Goal: Task Accomplishment & Management: Use online tool/utility

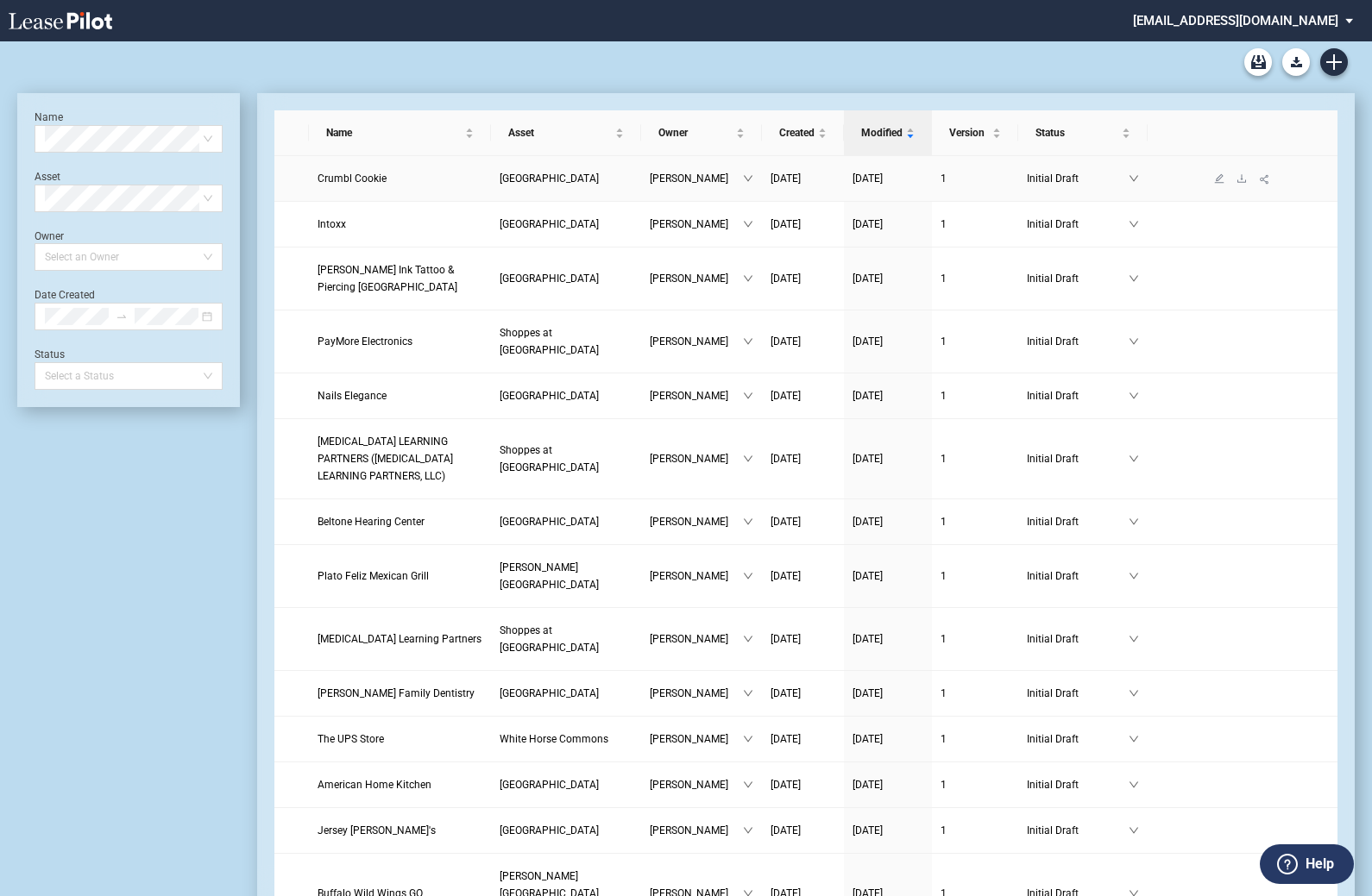
click at [371, 180] on span "Crumbl Cookie" at bounding box center [352, 179] width 69 height 12
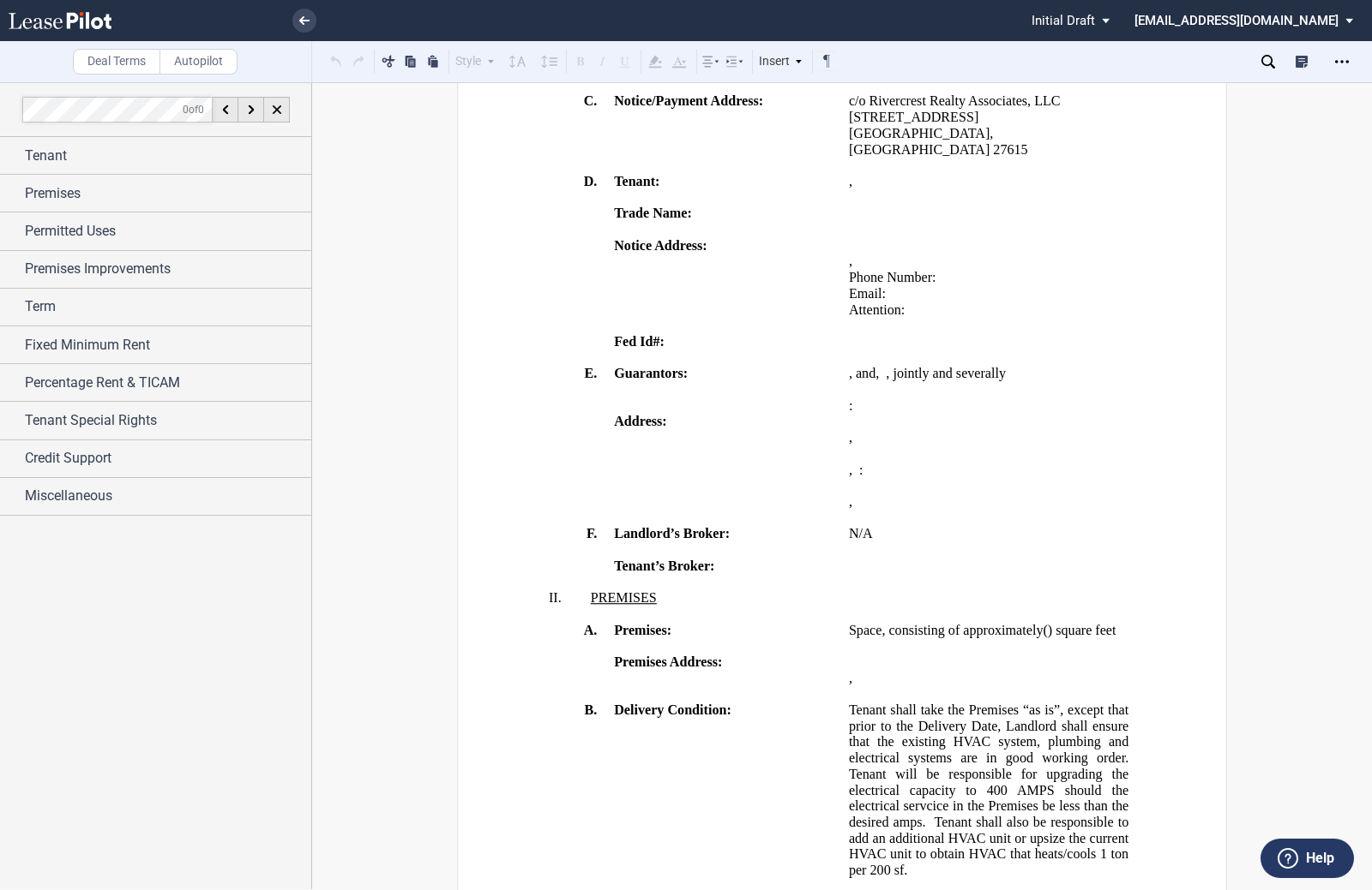
scroll to position [600, 0]
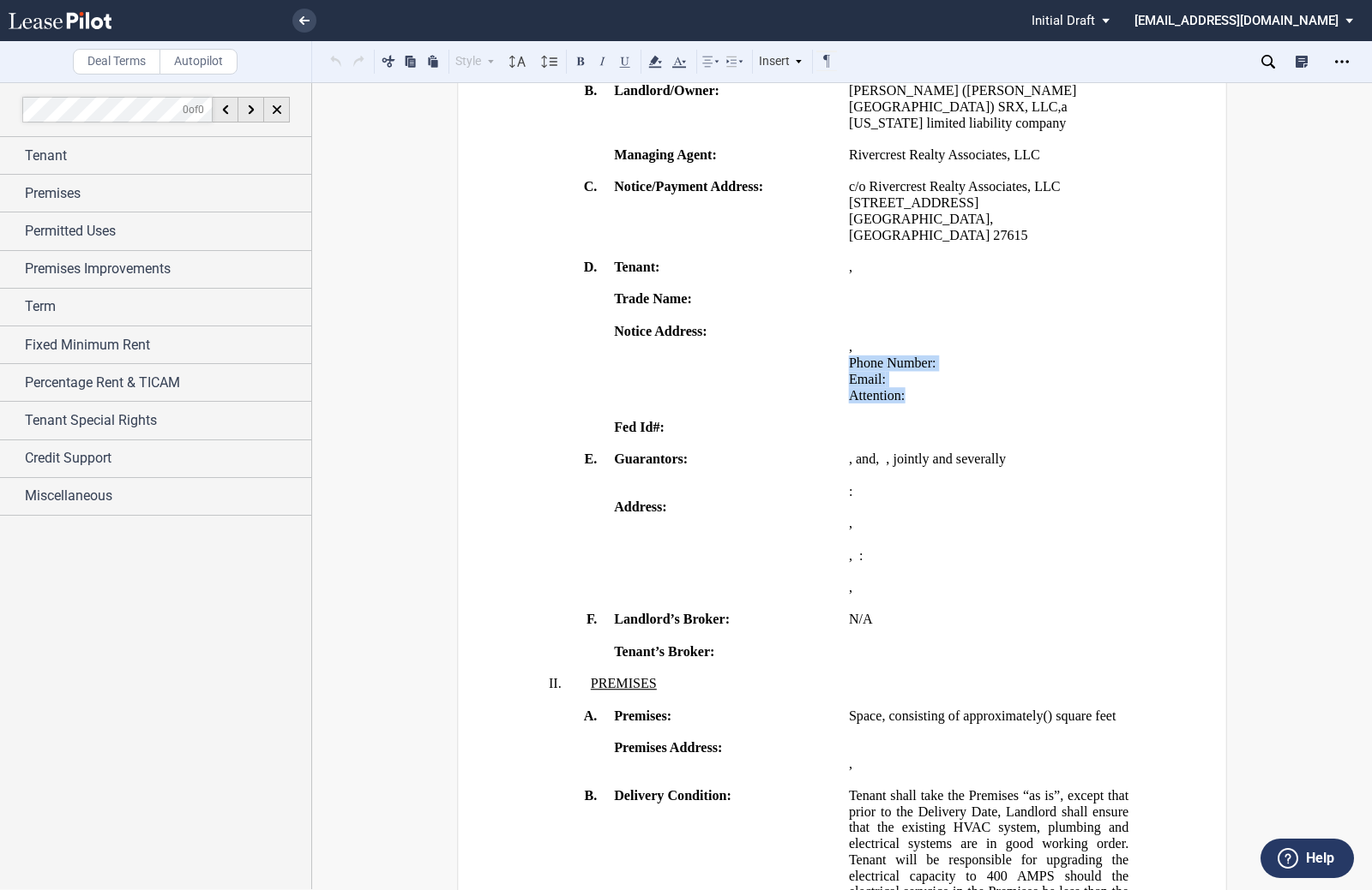
drag, startPoint x: 844, startPoint y: 387, endPoint x: 1010, endPoint y: 413, distance: 168.0
click at [1010, 413] on td "﻿ ﻿ ﻿ ﻿ , ﻿ ﻿ ﻿ ﻿ Phone Number: ﻿ ﻿ Email: ﻿ ﻿ Attention: ﻿ ﻿ ﻿" at bounding box center [989, 371] width 294 height 96
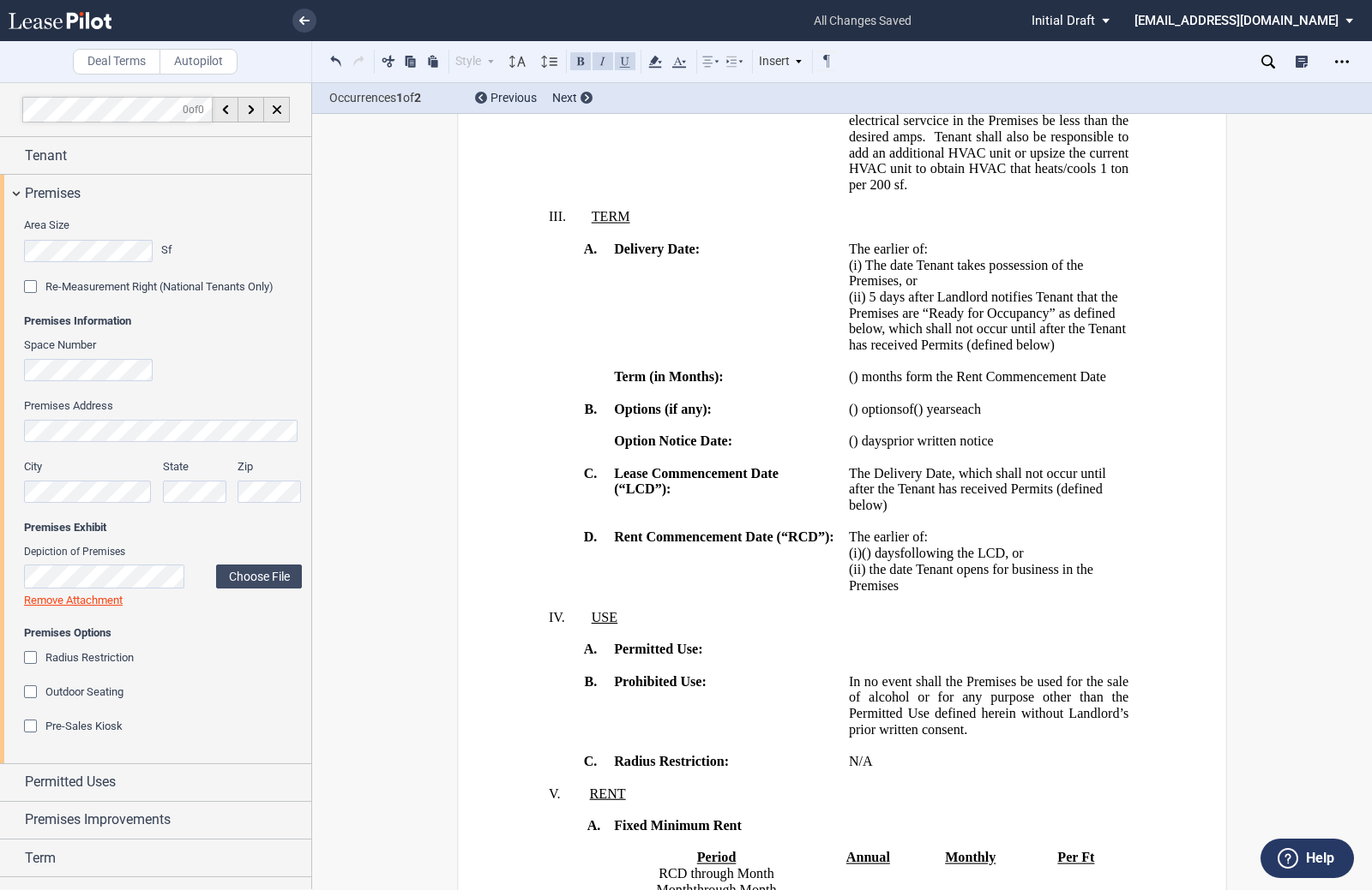
scroll to position [1457, 0]
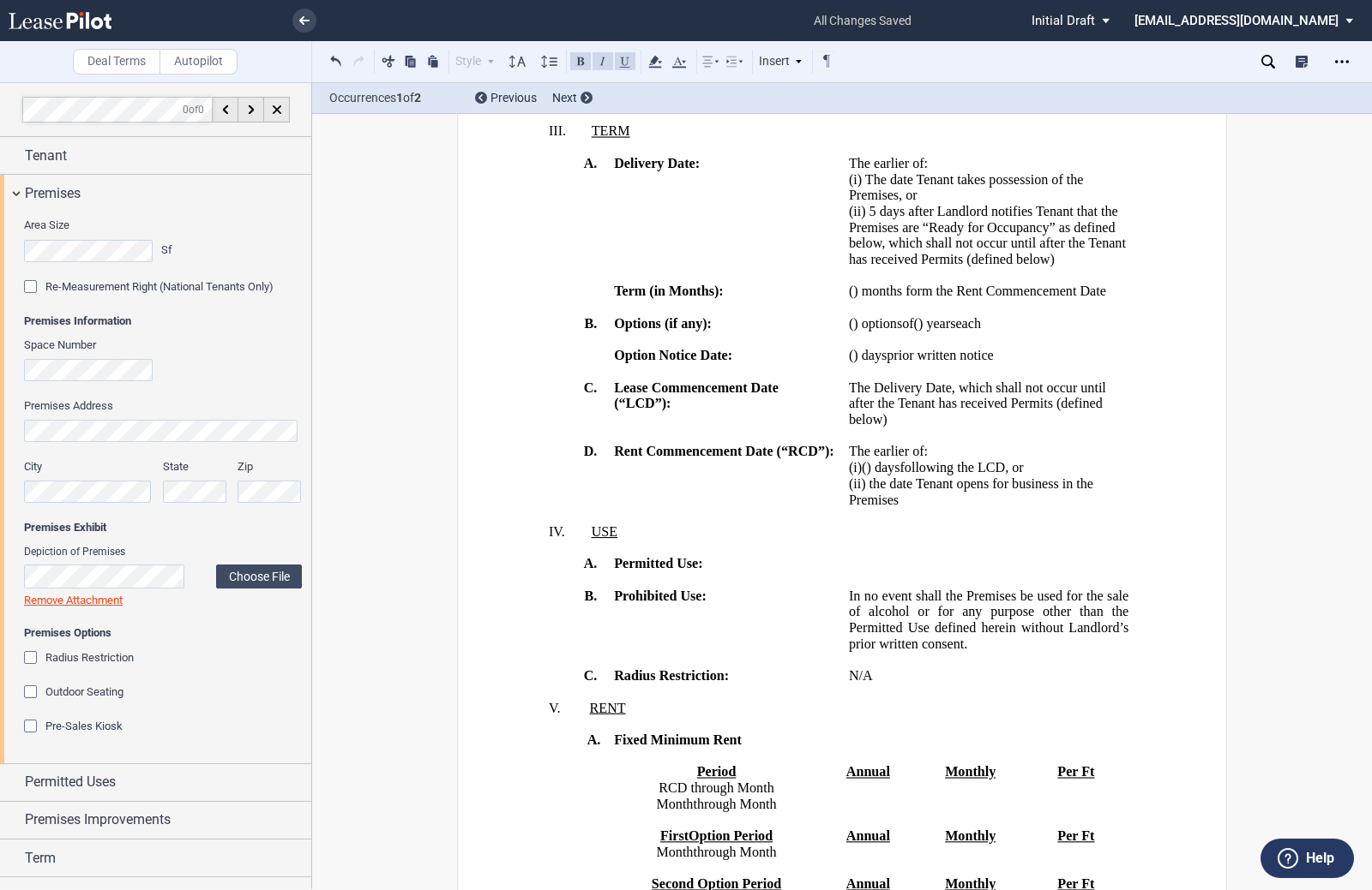
click at [1059, 299] on span ") months form the Rent Commencement Date" at bounding box center [980, 292] width 253 height 15
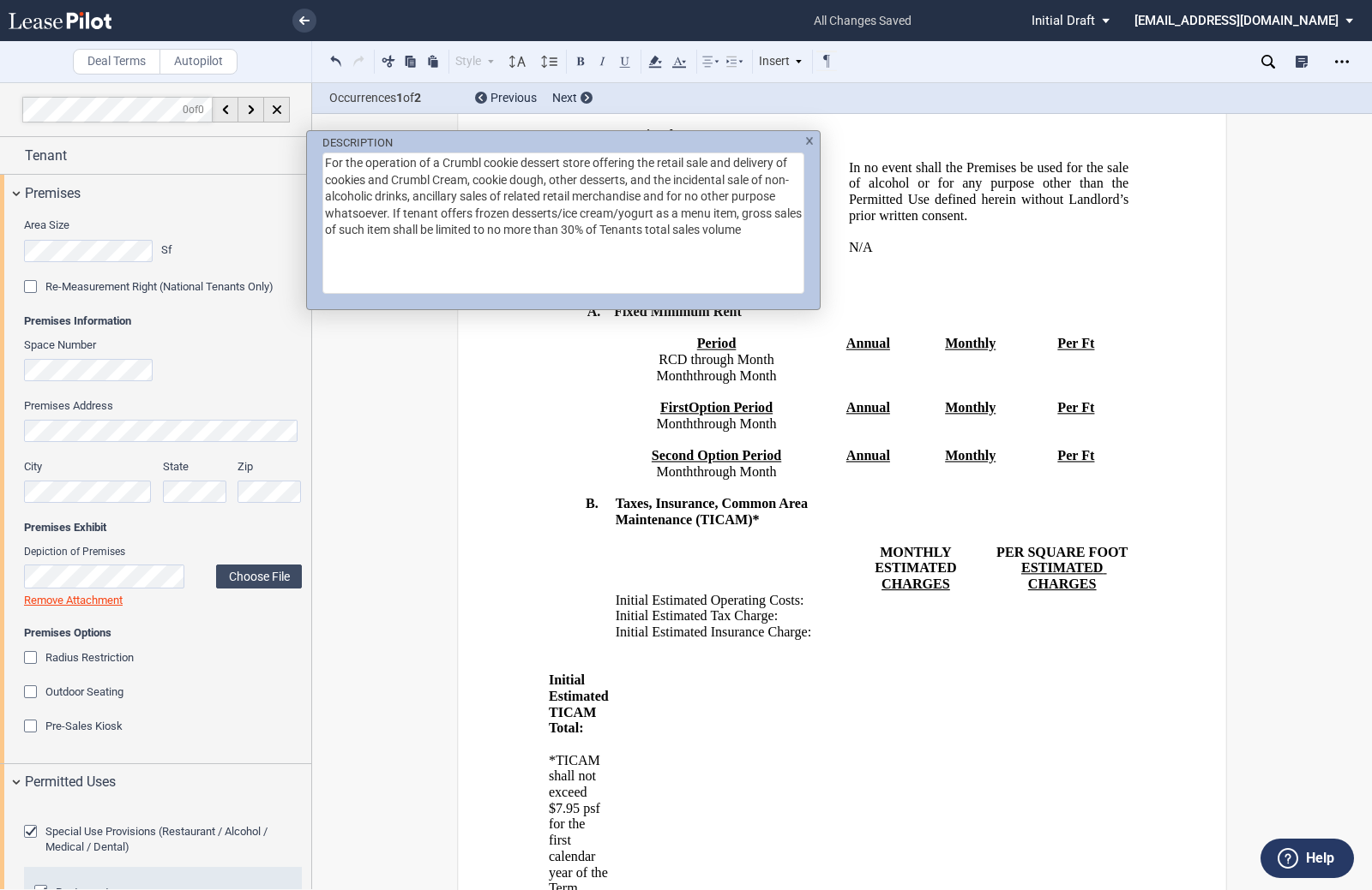
scroll to position [328, 0]
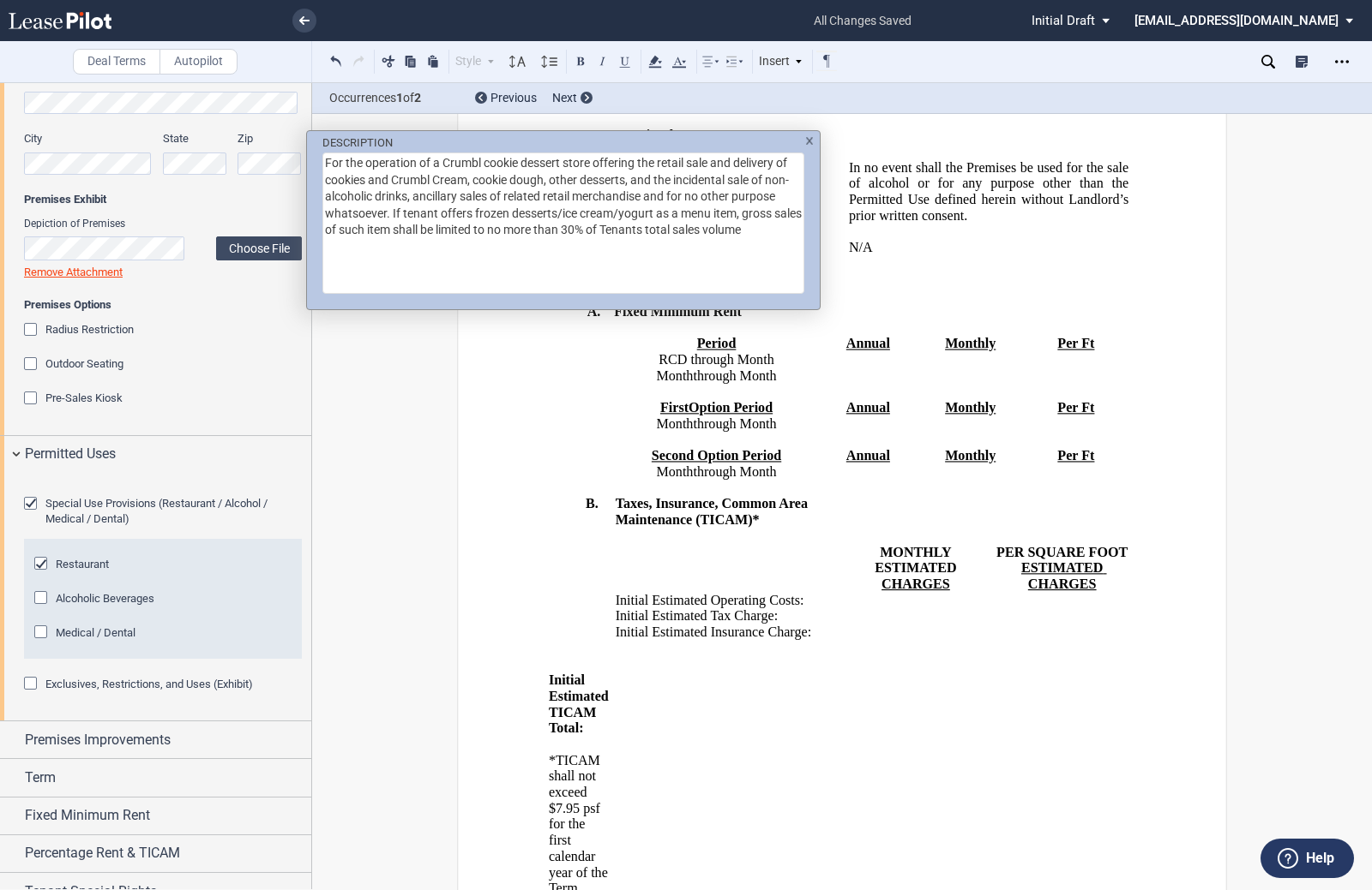
click at [368, 247] on textarea "For the operation of a Crumbl cookie dessert store offering the retail sale and…" at bounding box center [563, 224] width 482 height 142
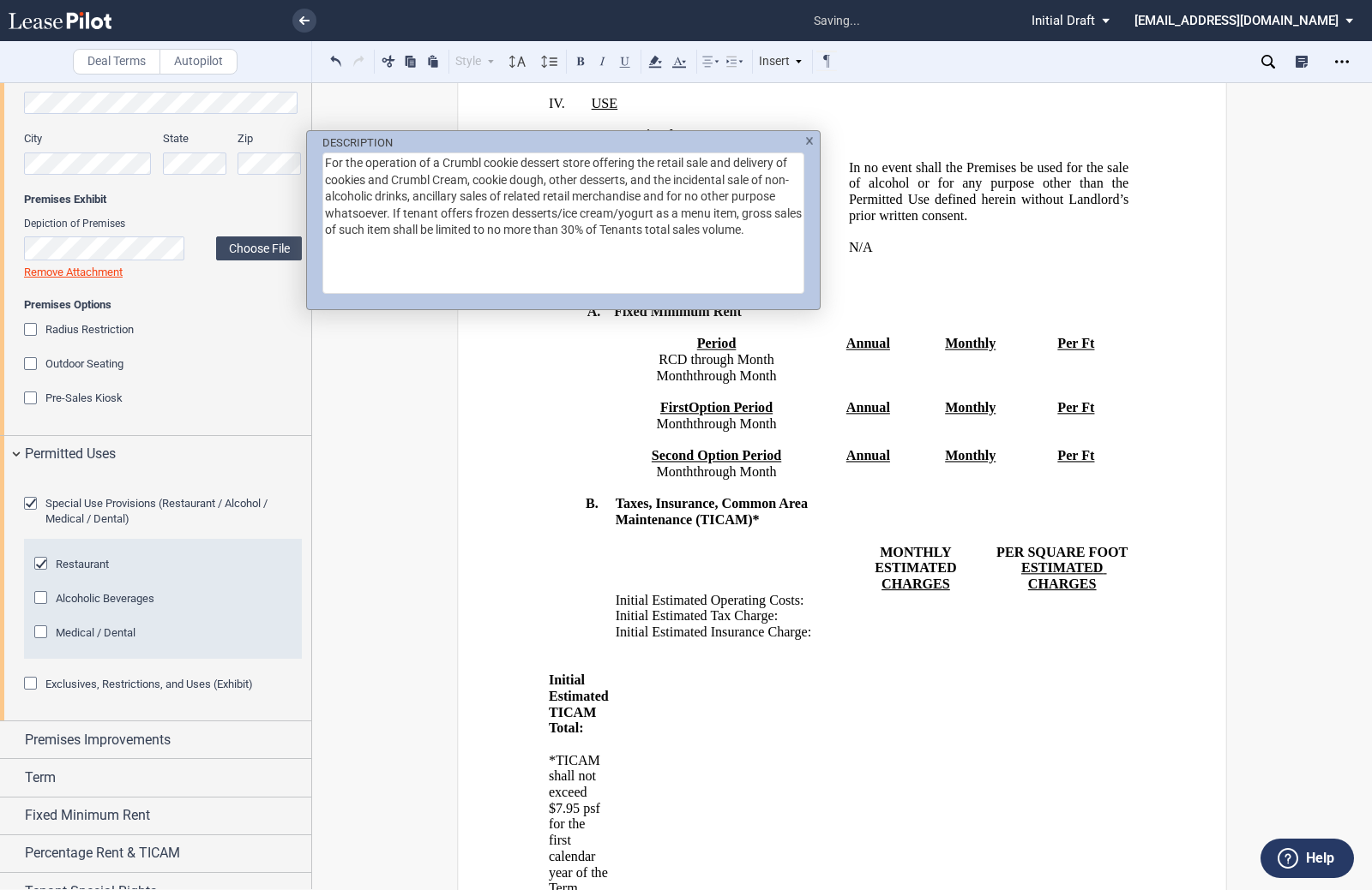
type textarea "For the operation of a Crumbl cookie dessert store offering the retail sale and…"
click at [722, 428] on div "DESCRIPTION For the operation of a Crumbl cookie dessert store offering the ret…" at bounding box center [686, 445] width 1372 height 890
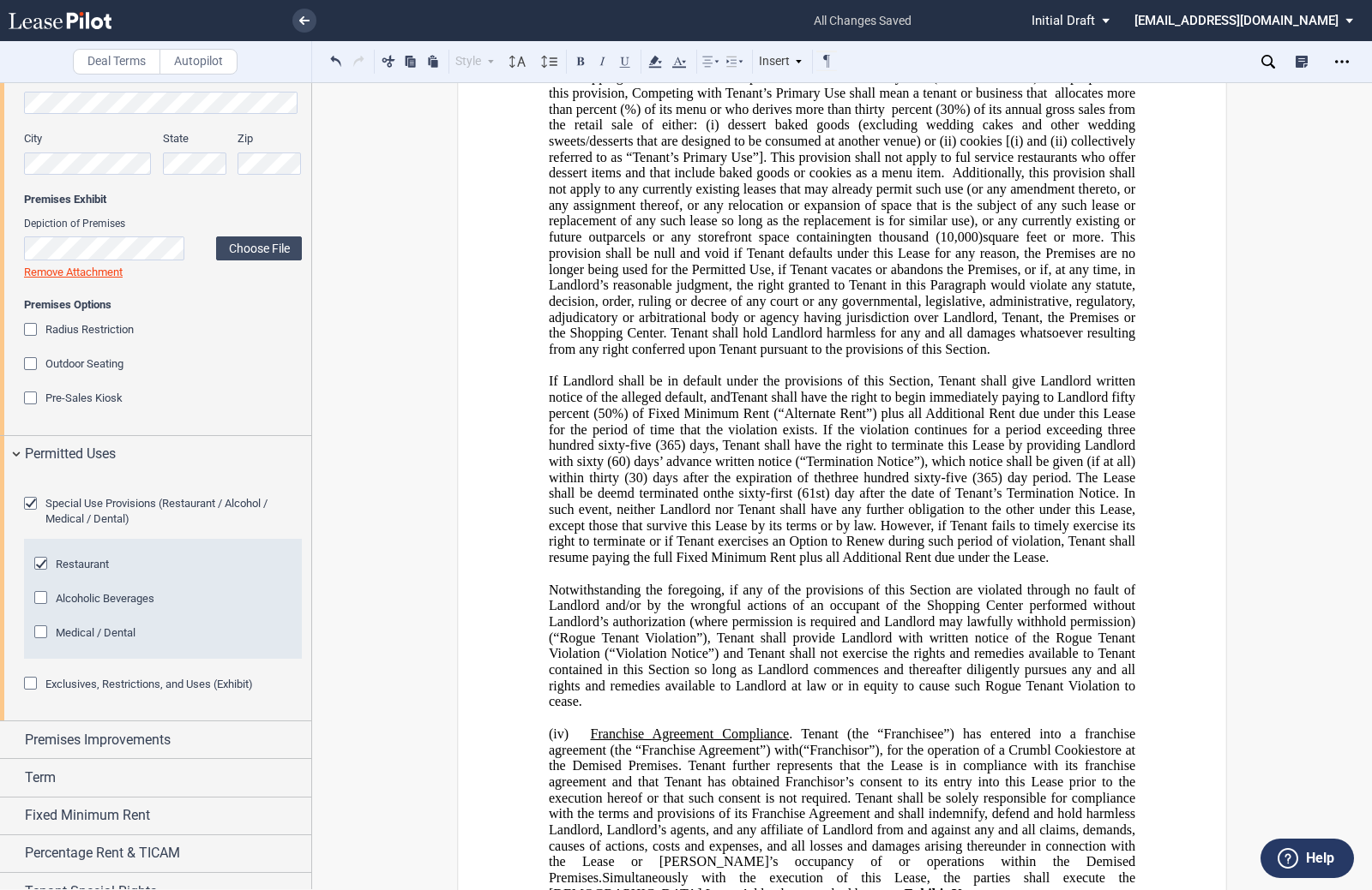
scroll to position [4028, 0]
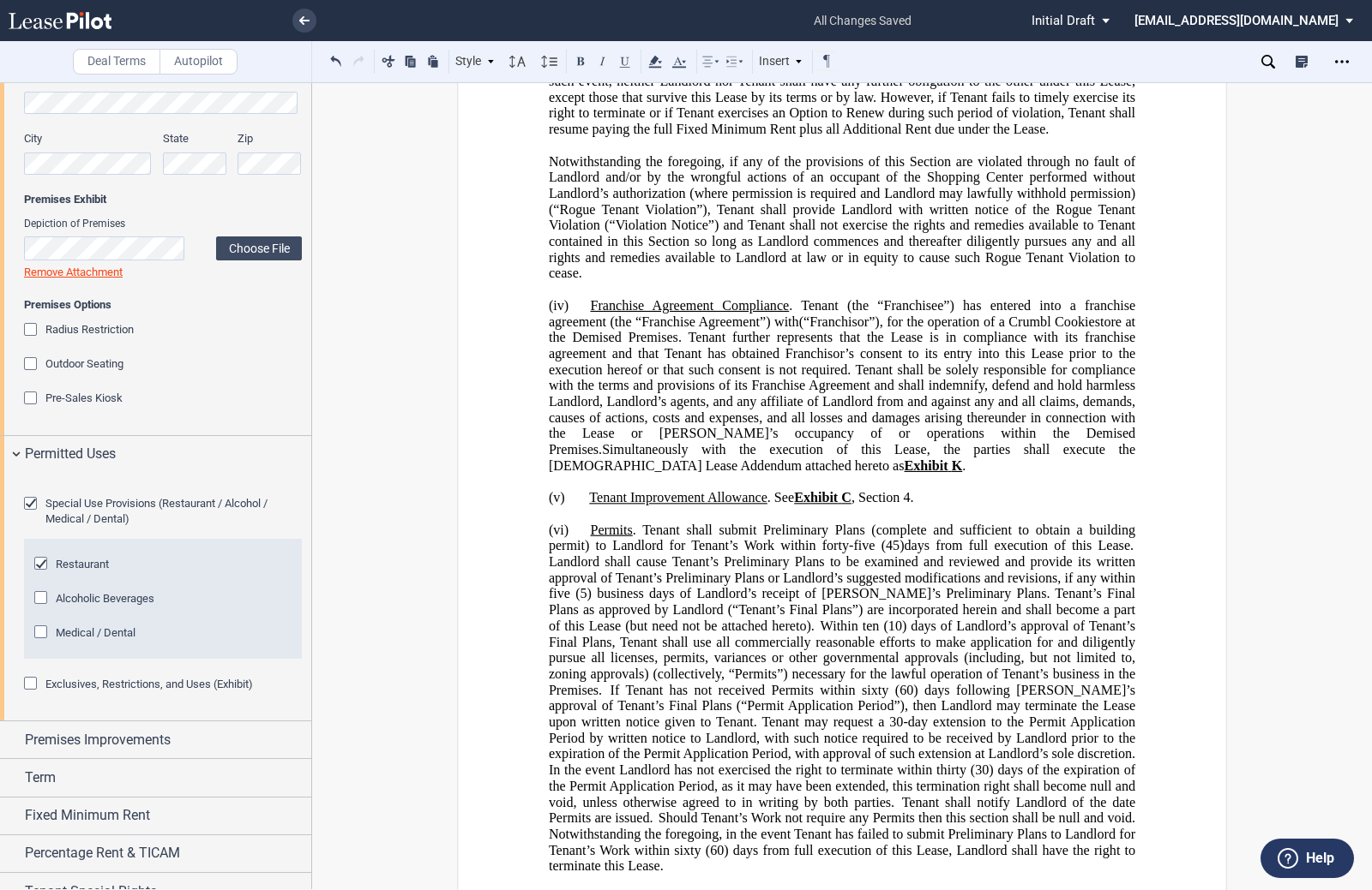
scroll to position [4285, 0]
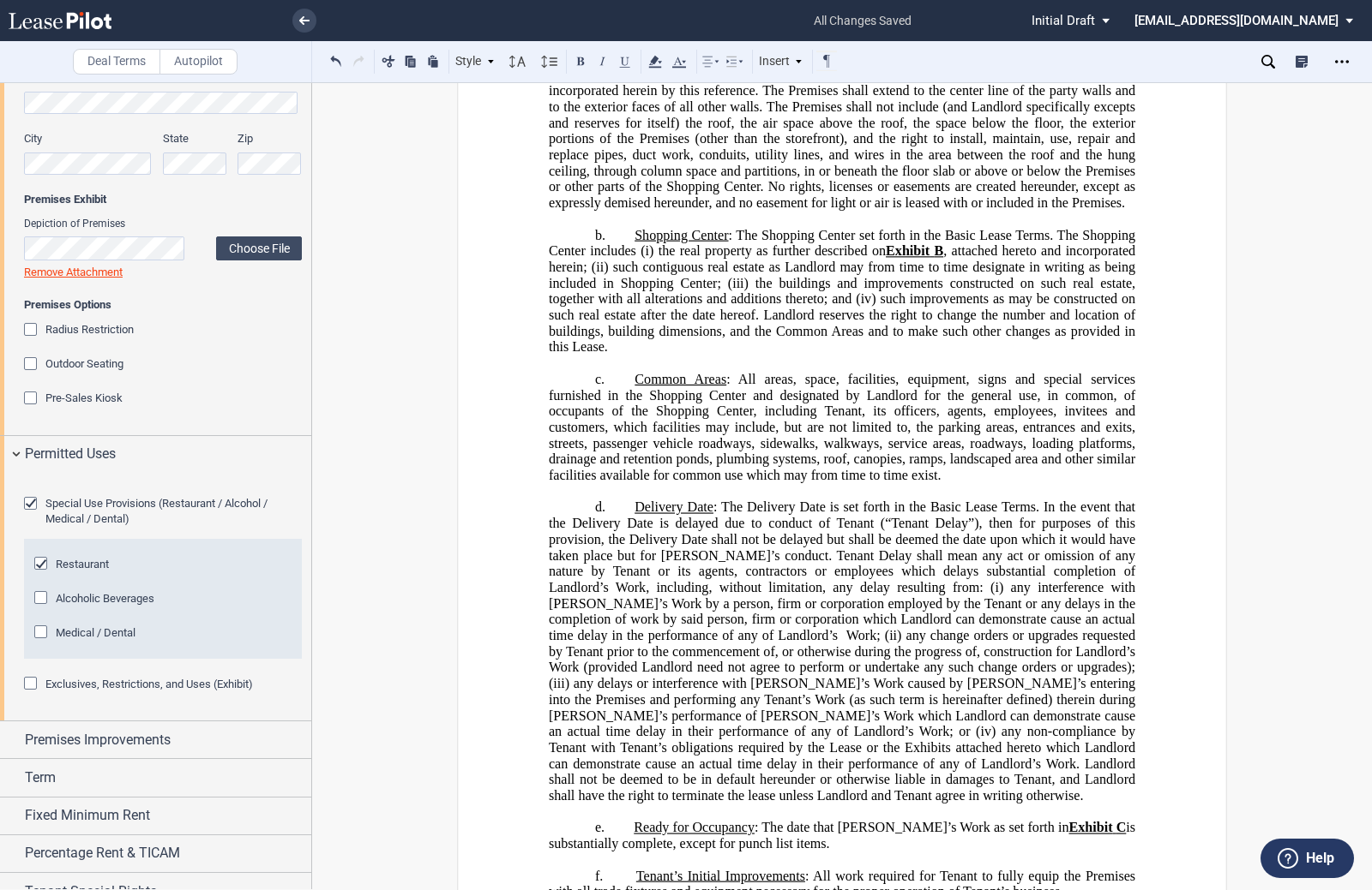
scroll to position [5399, 0]
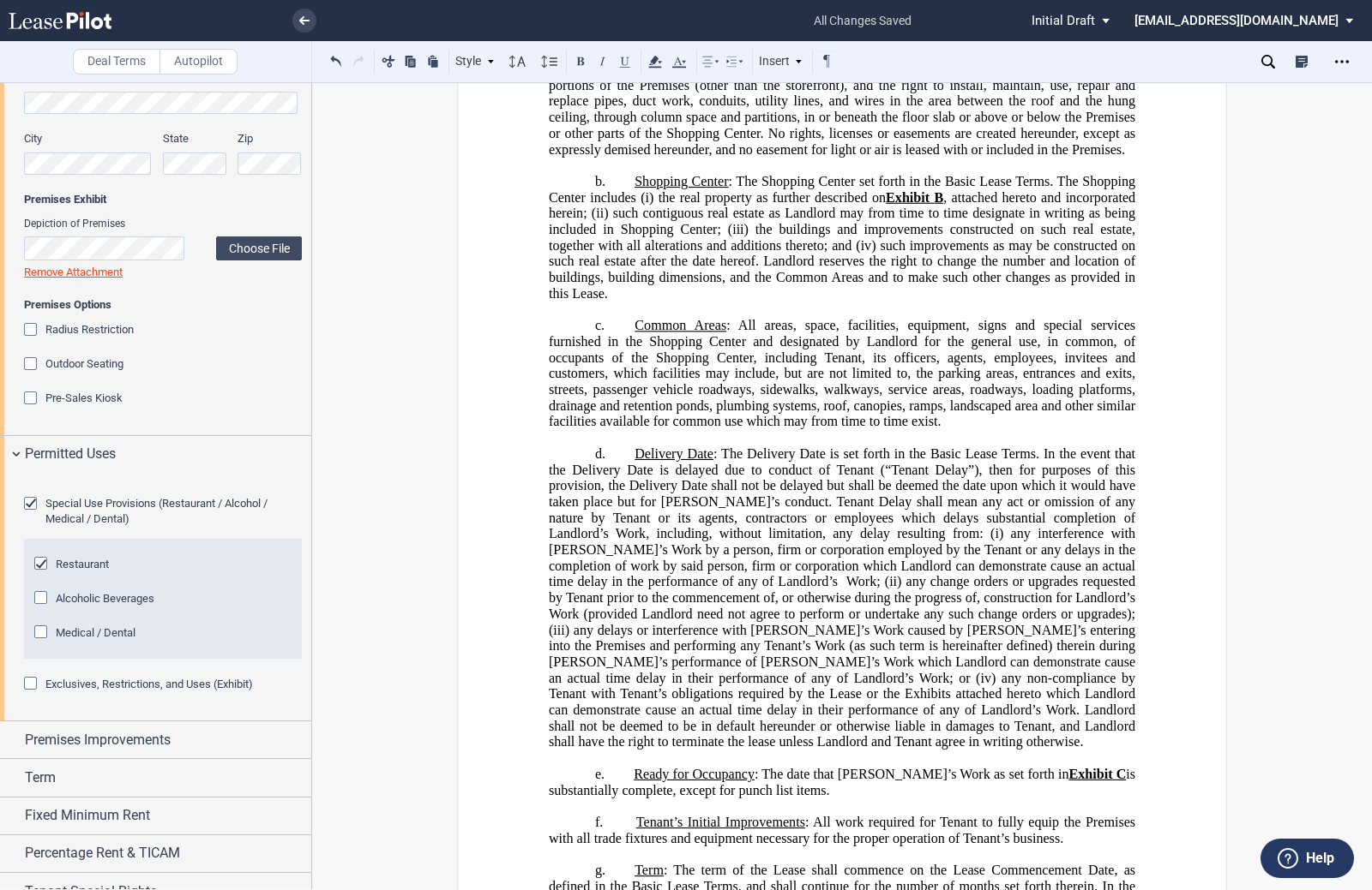
drag, startPoint x: 785, startPoint y: 391, endPoint x: 794, endPoint y: 380, distance: 14.2
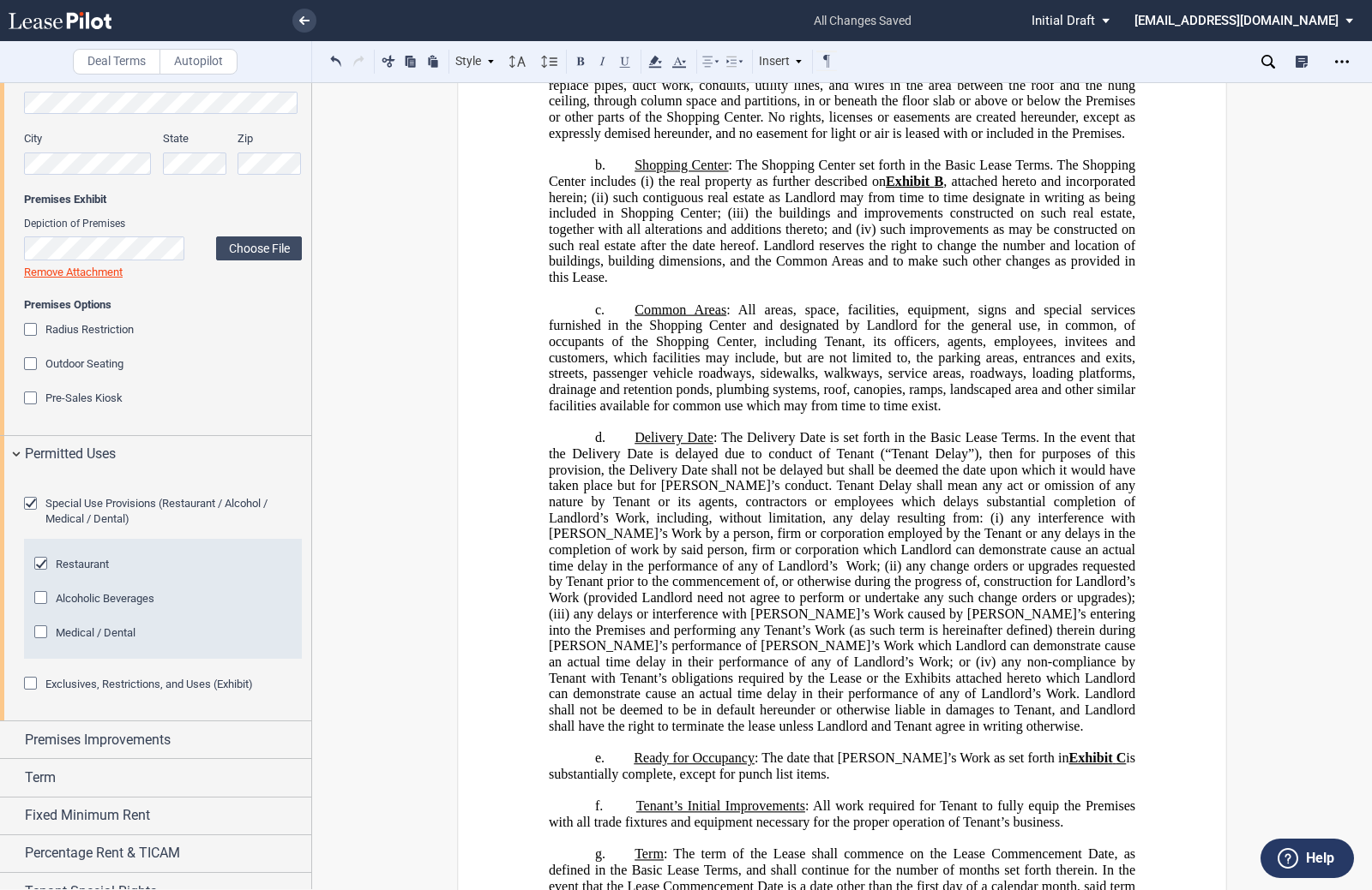
drag, startPoint x: 754, startPoint y: 340, endPoint x: 929, endPoint y: 353, distance: 175.5
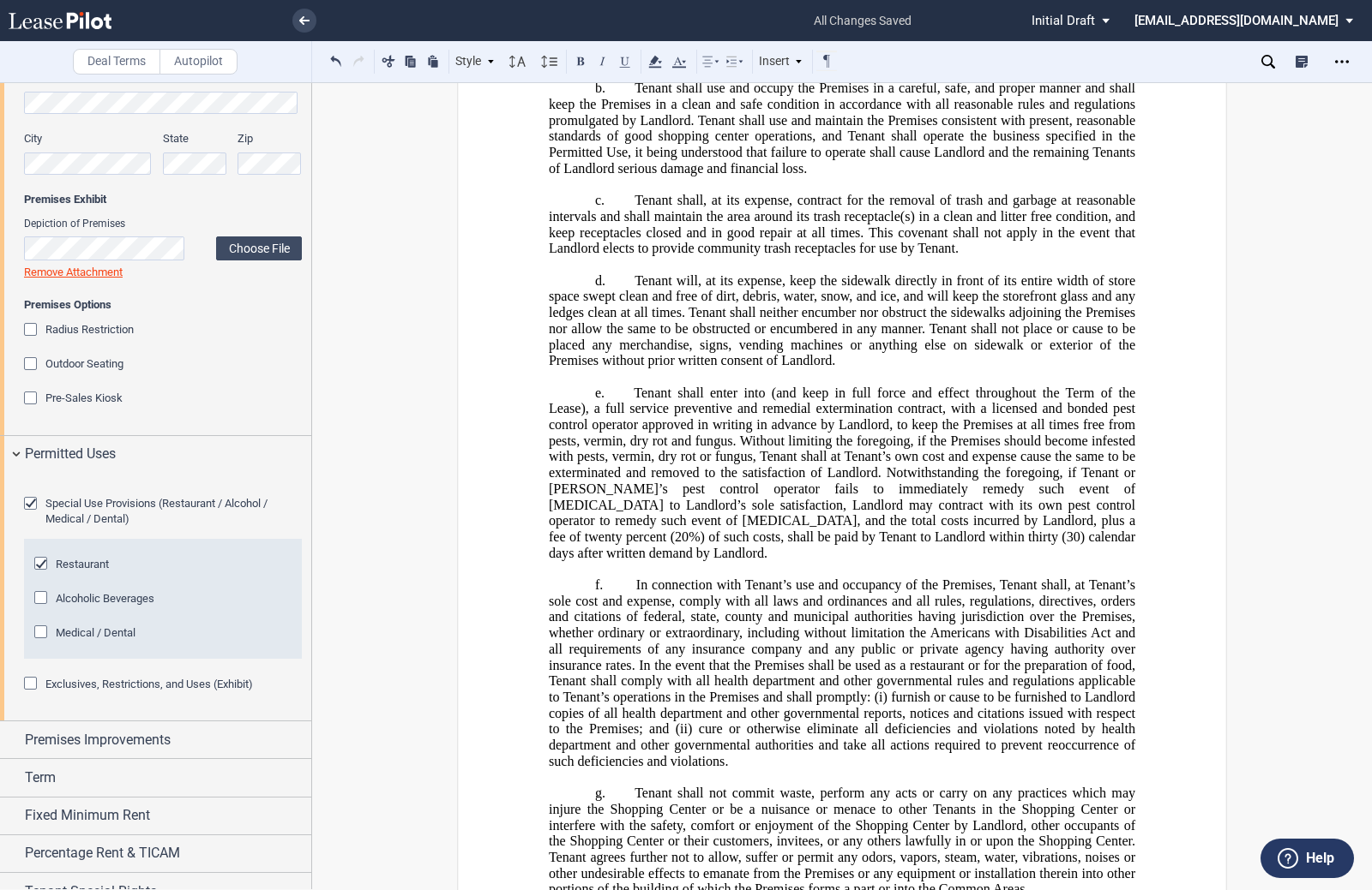
scroll to position [12427, 0]
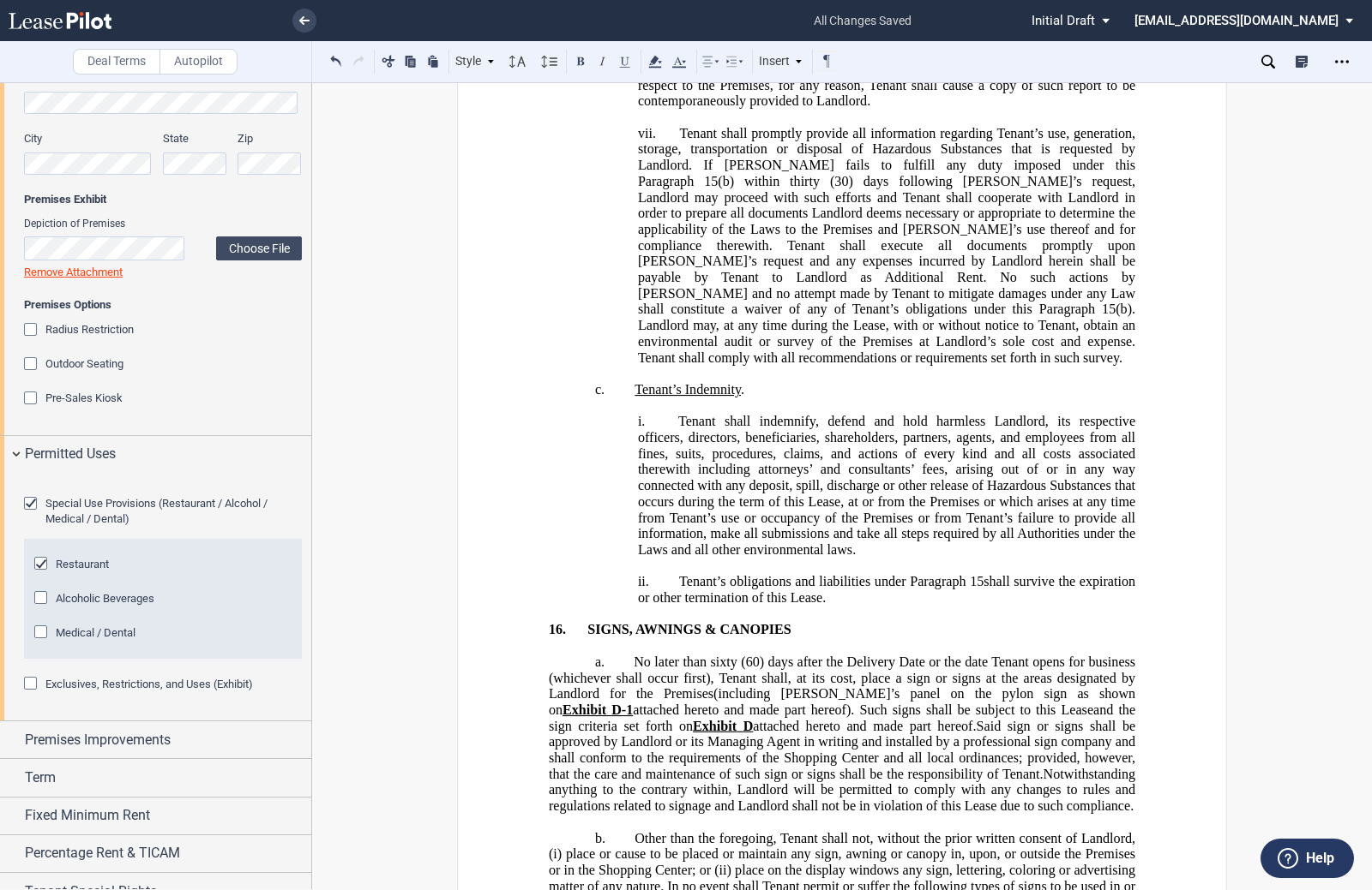
scroll to position [19026, 0]
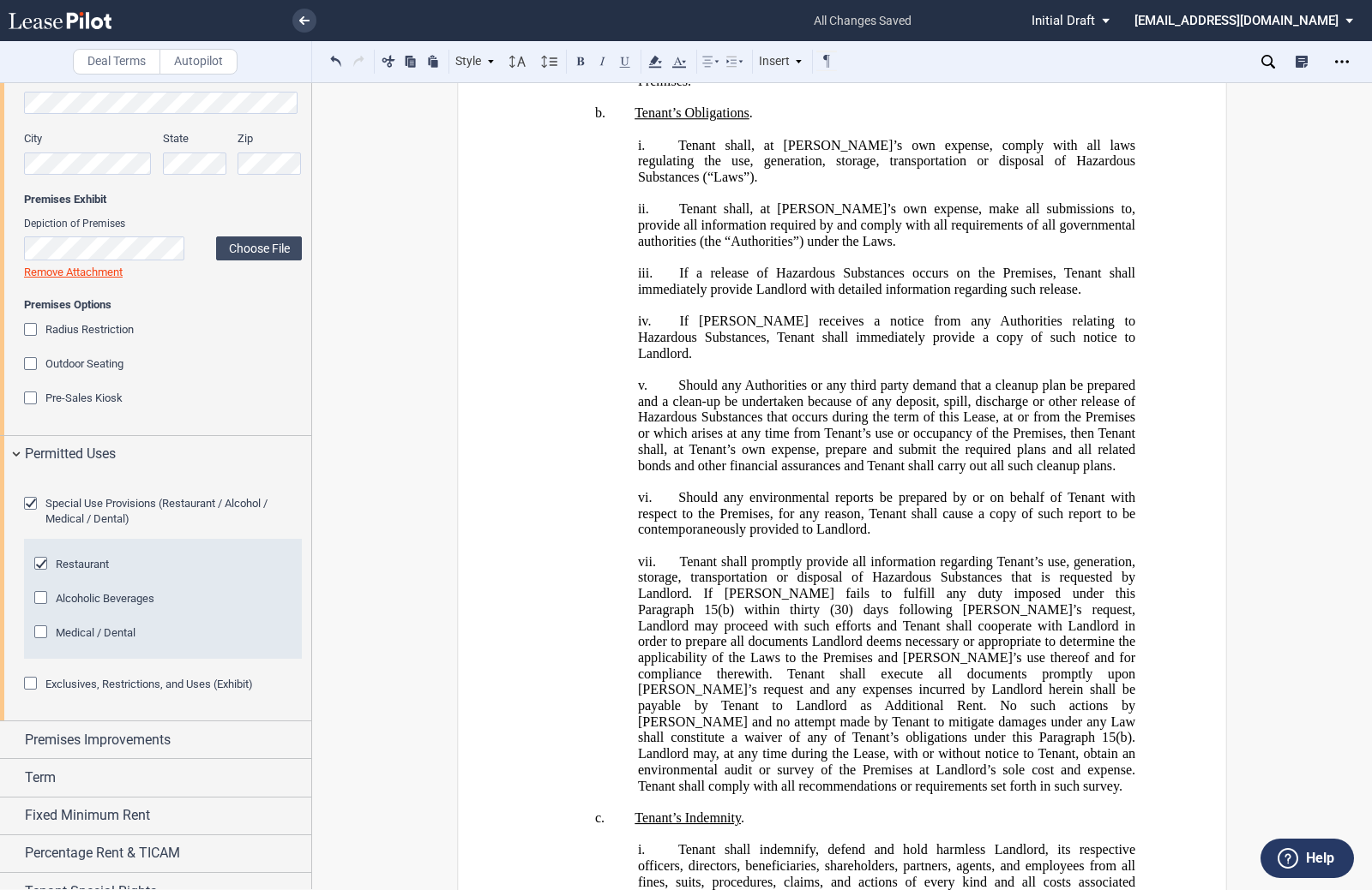
click at [1266, 58] on icon at bounding box center [1268, 61] width 14 height 14
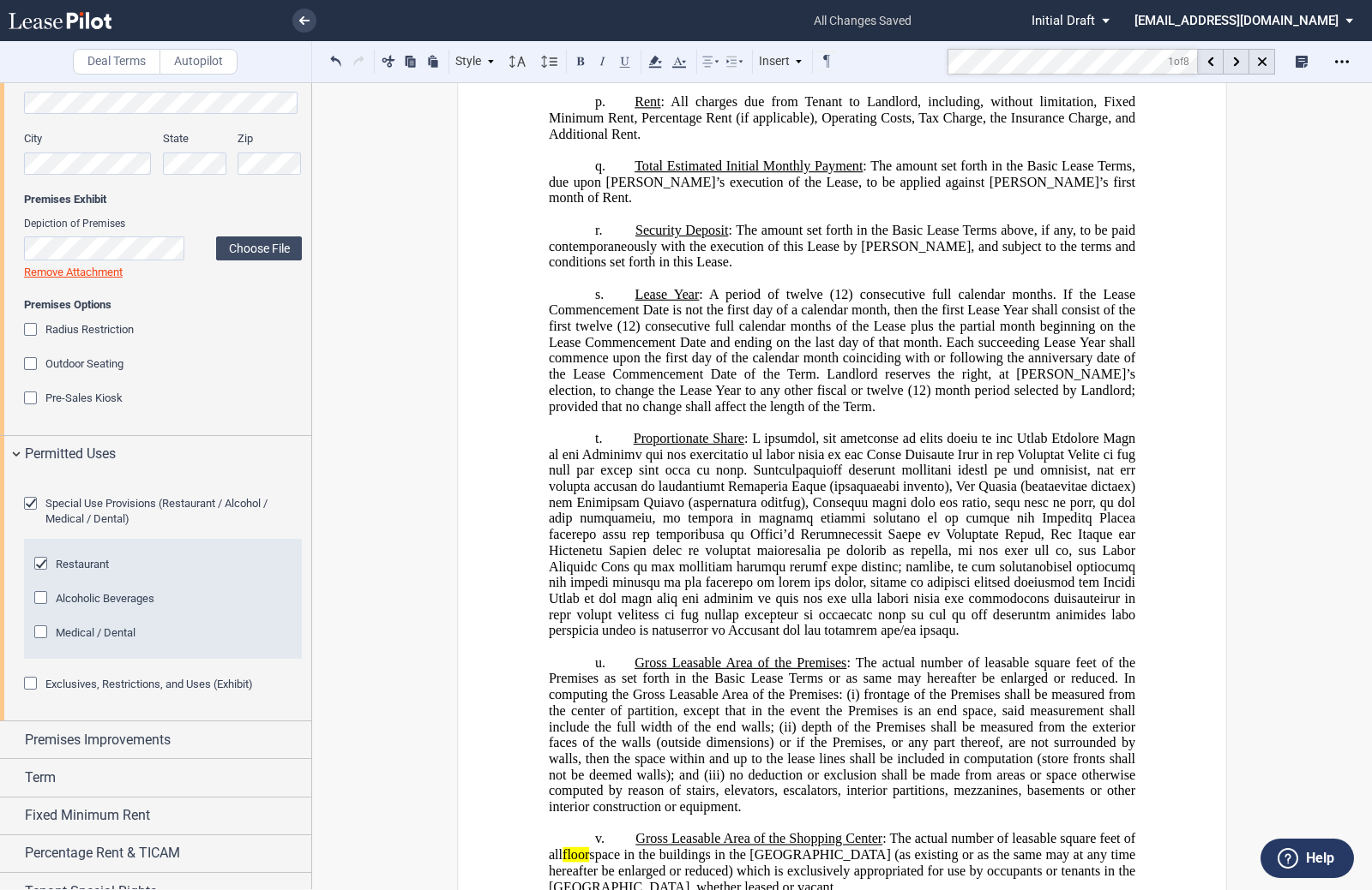
scroll to position [5646, 0]
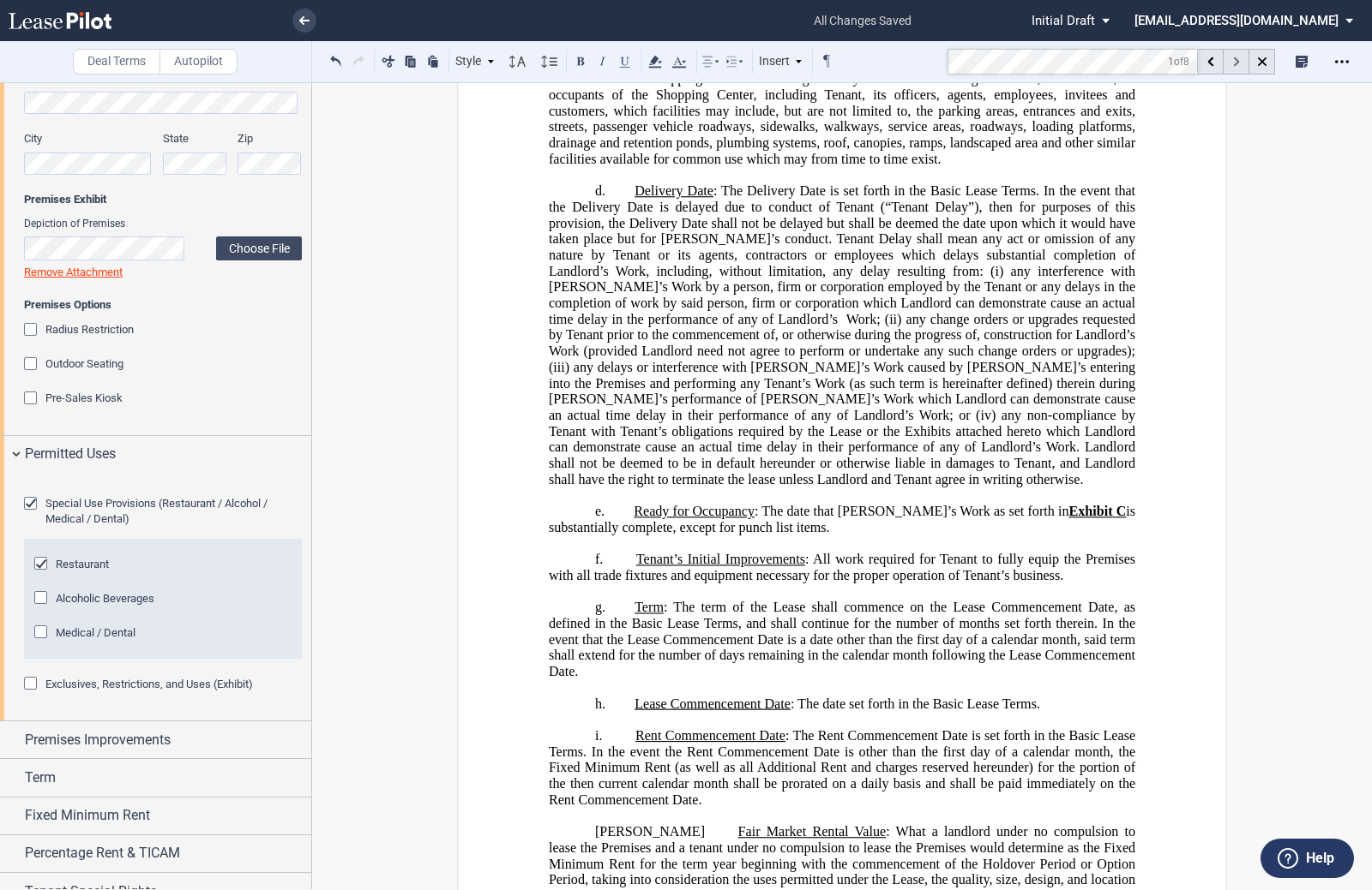
click at [1237, 59] on icon at bounding box center [1236, 62] width 6 height 9
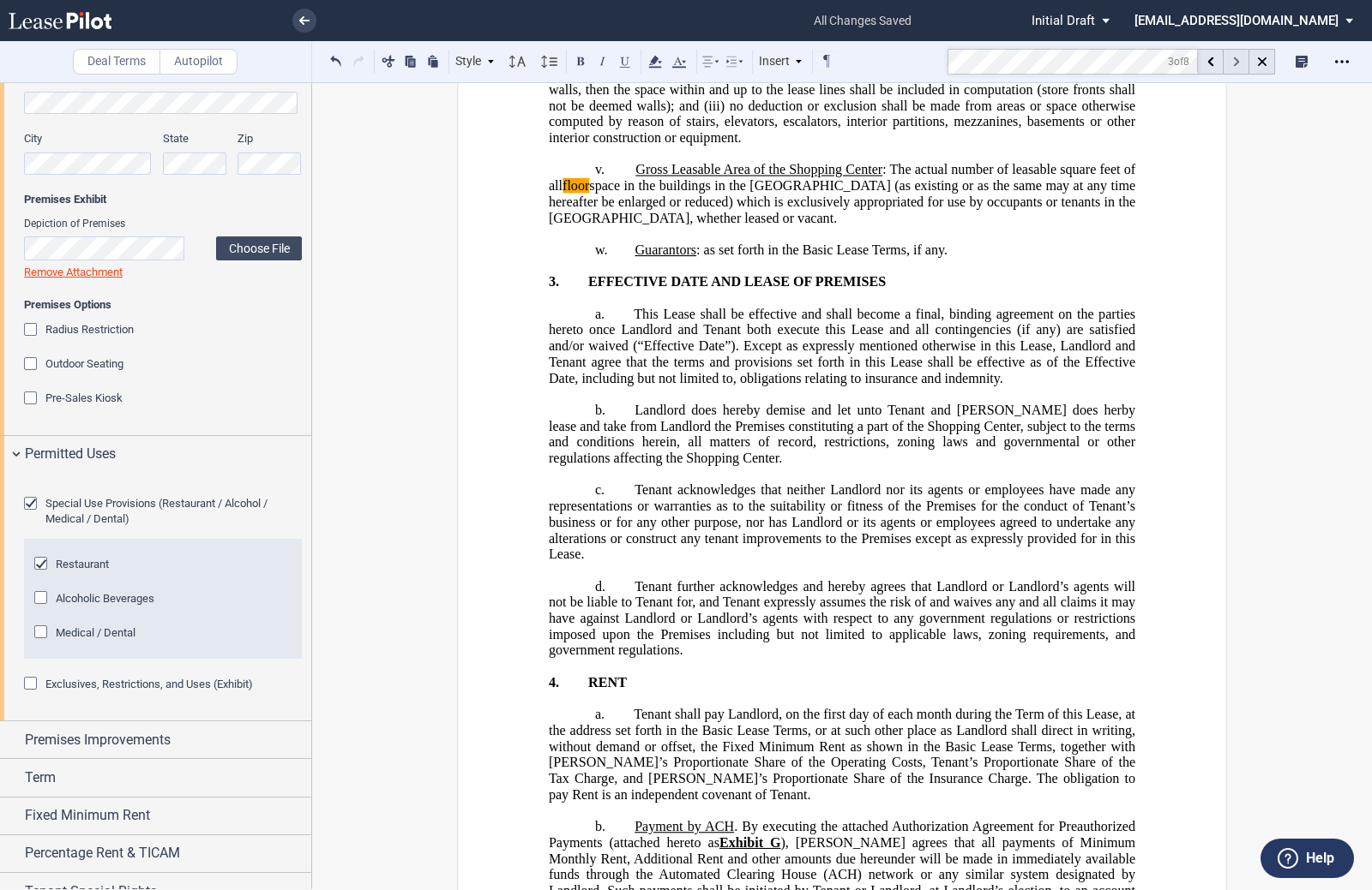
scroll to position [7919, 0]
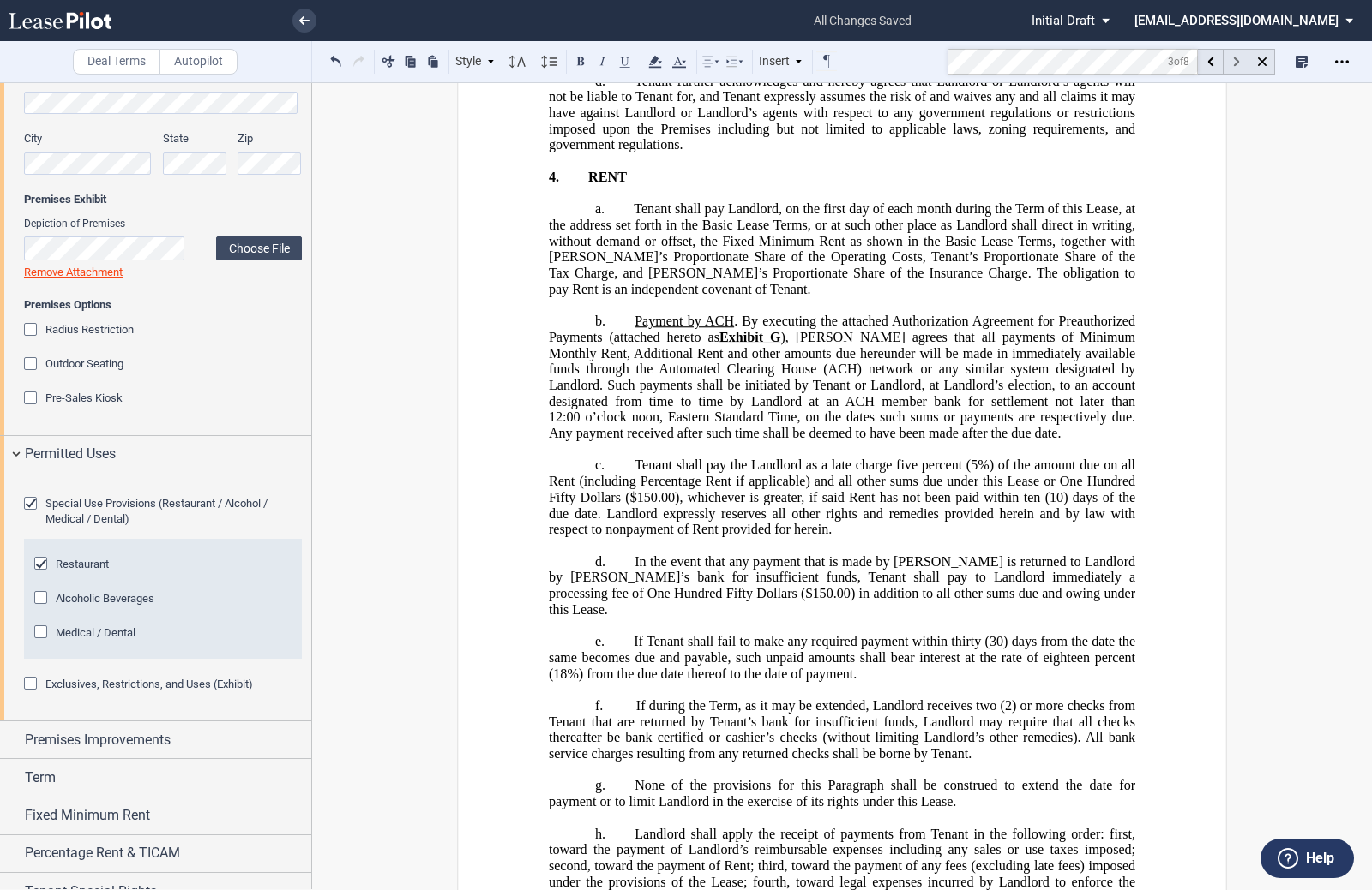
click at [1237, 59] on icon at bounding box center [1236, 62] width 6 height 9
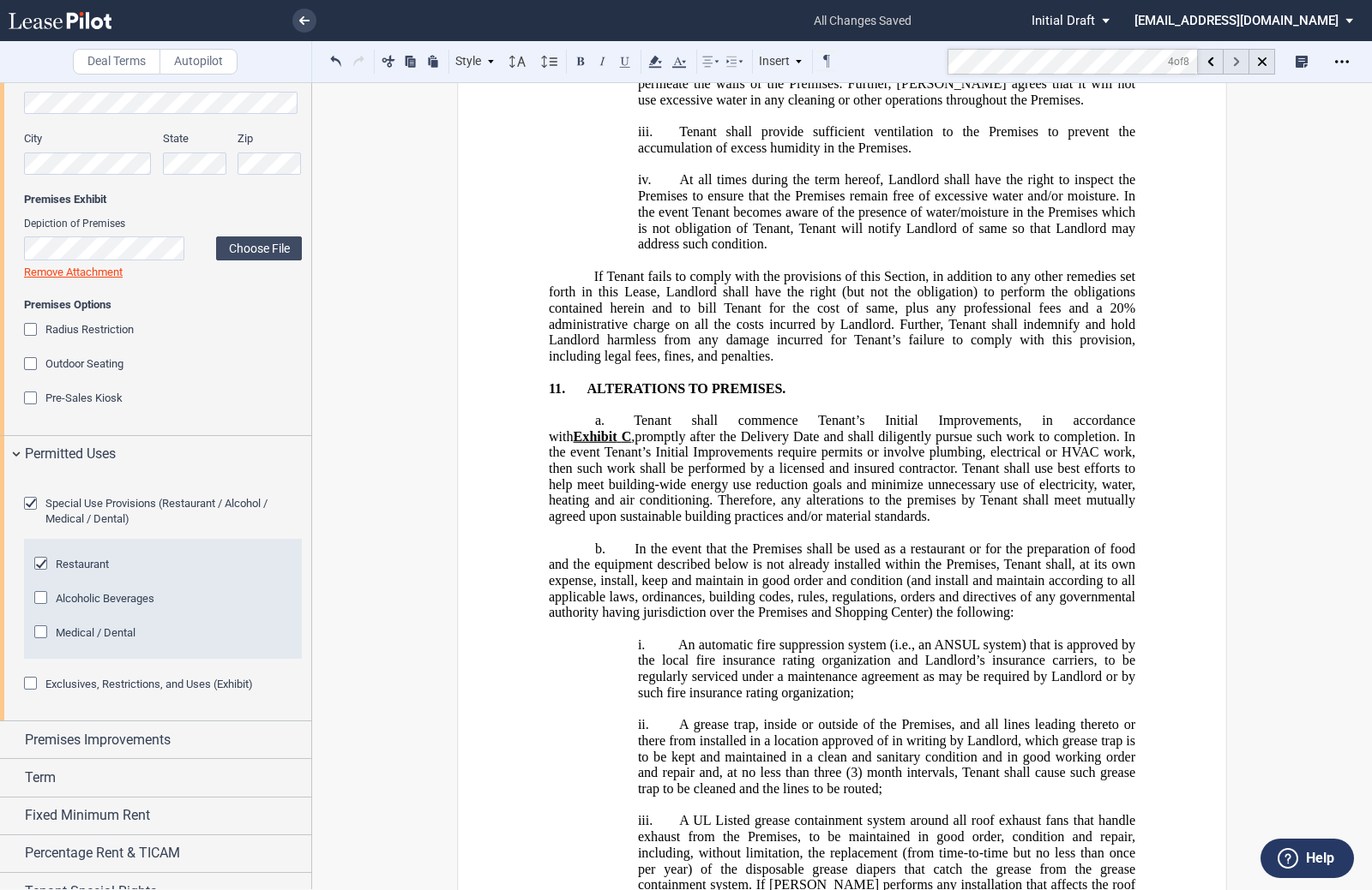
scroll to position [14198, 0]
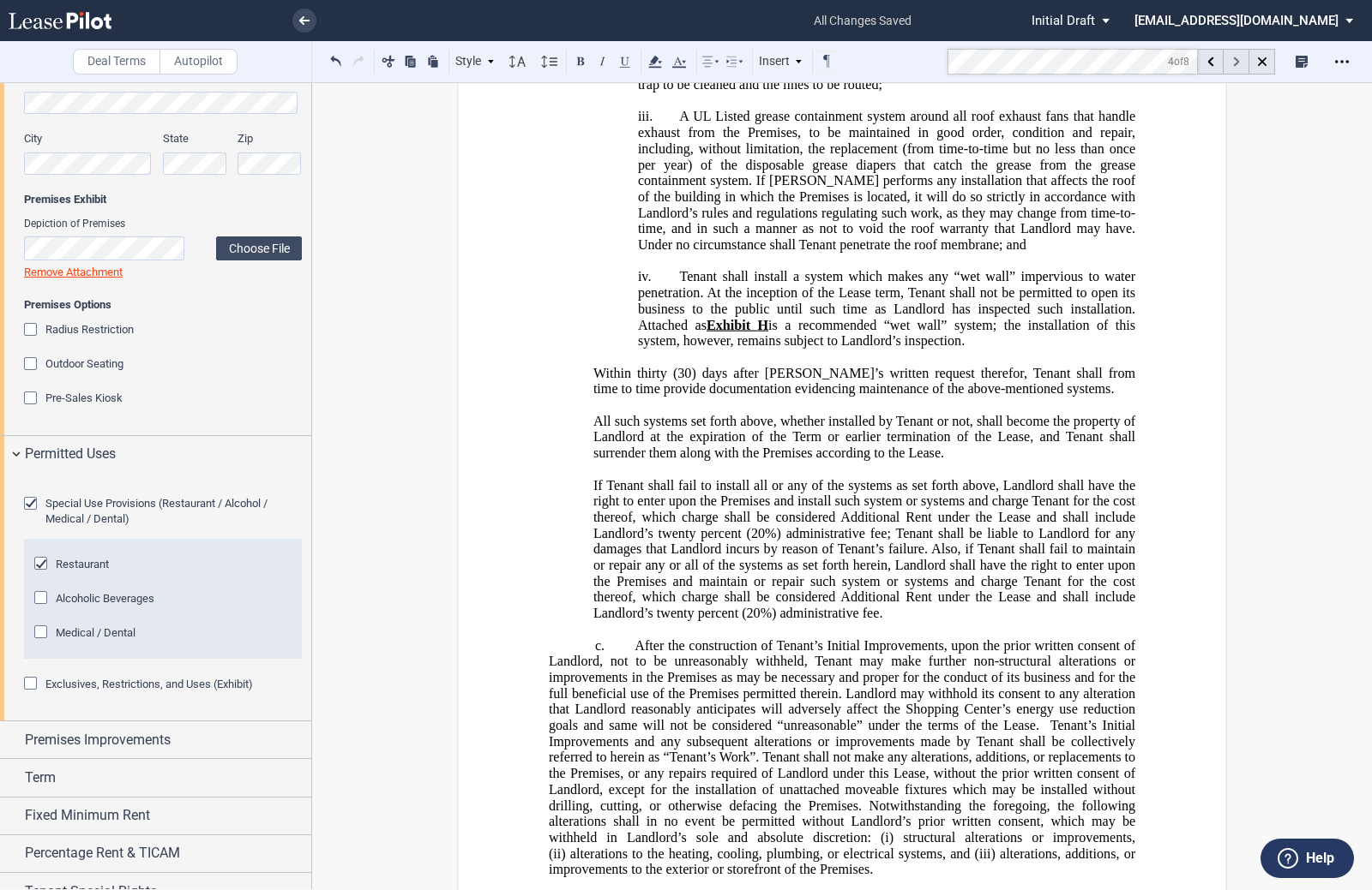
click at [1237, 59] on icon at bounding box center [1236, 62] width 6 height 9
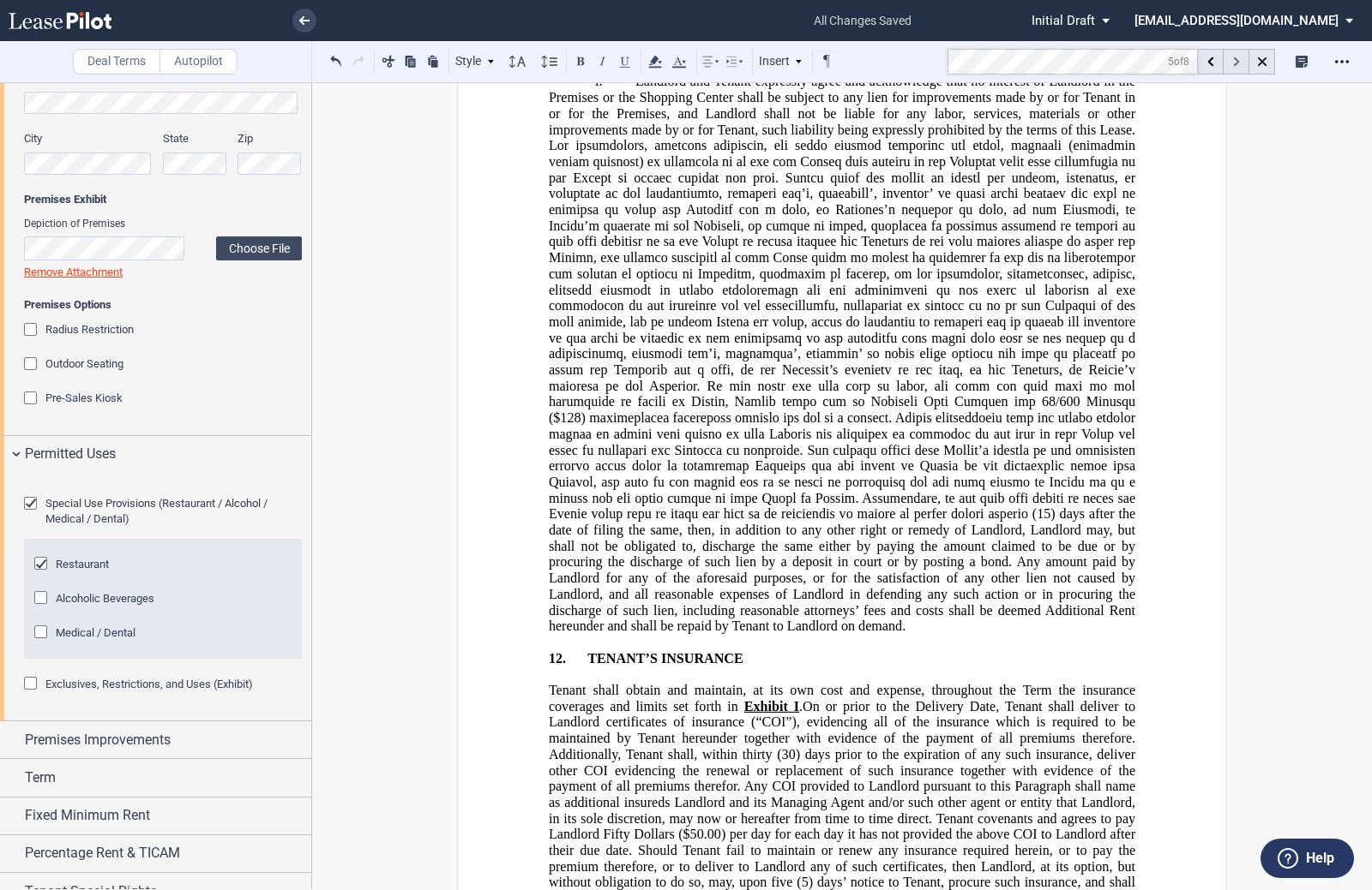
scroll to position [16404, 0]
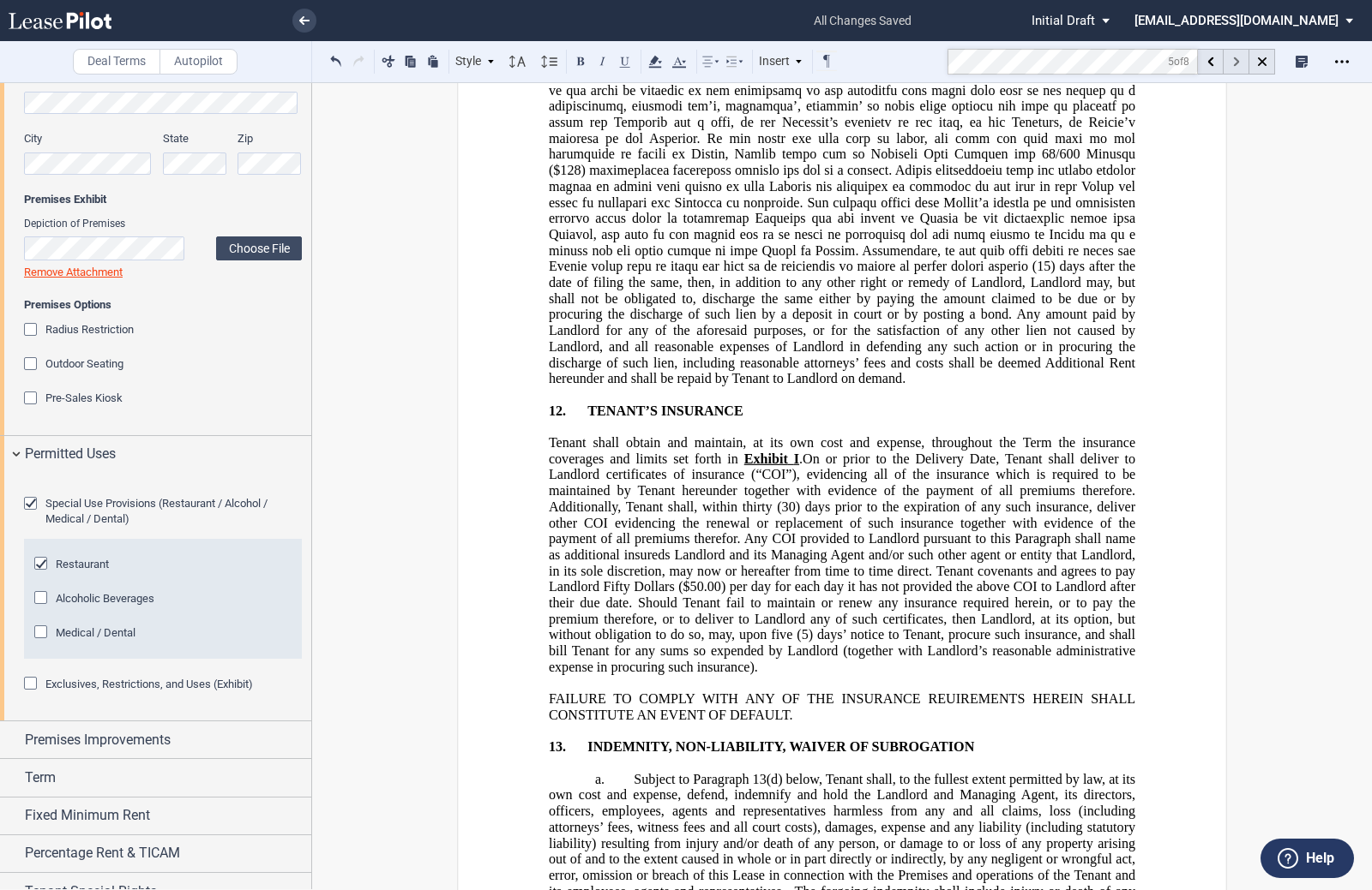
click at [1237, 59] on icon at bounding box center [1236, 62] width 6 height 9
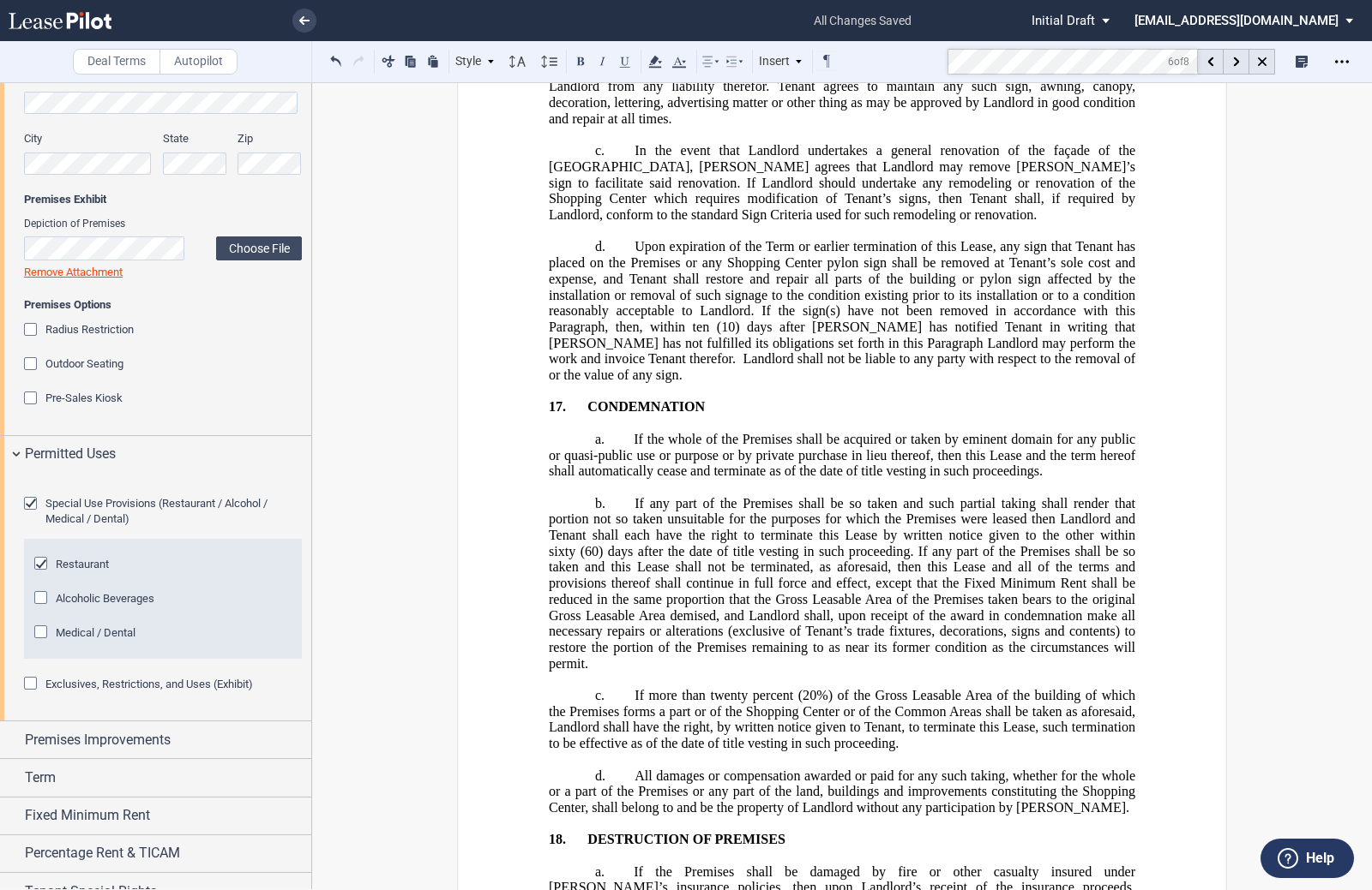
scroll to position [19890, 0]
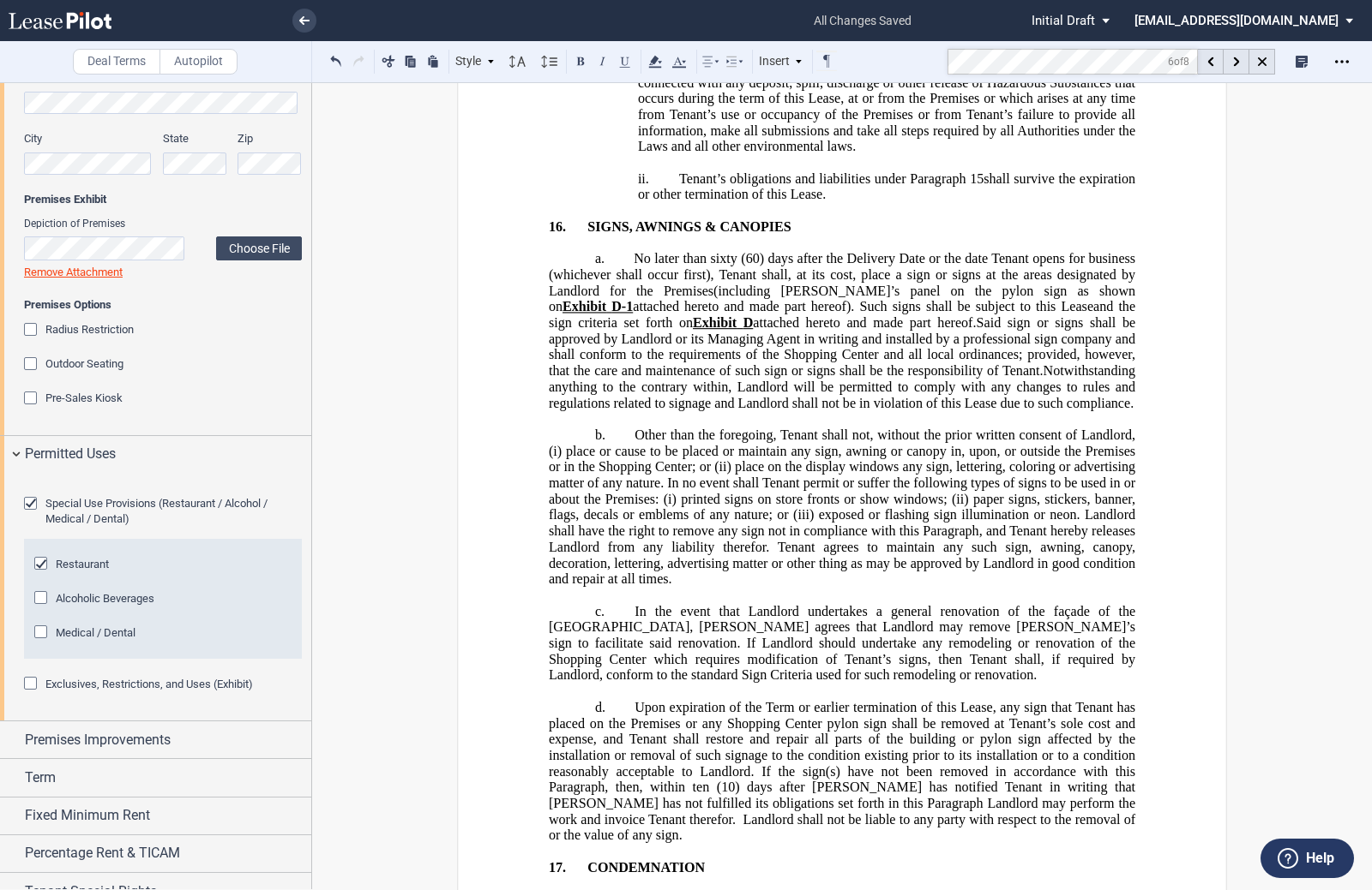
drag, startPoint x: 591, startPoint y: 391, endPoint x: 637, endPoint y: 378, distance: 47.8
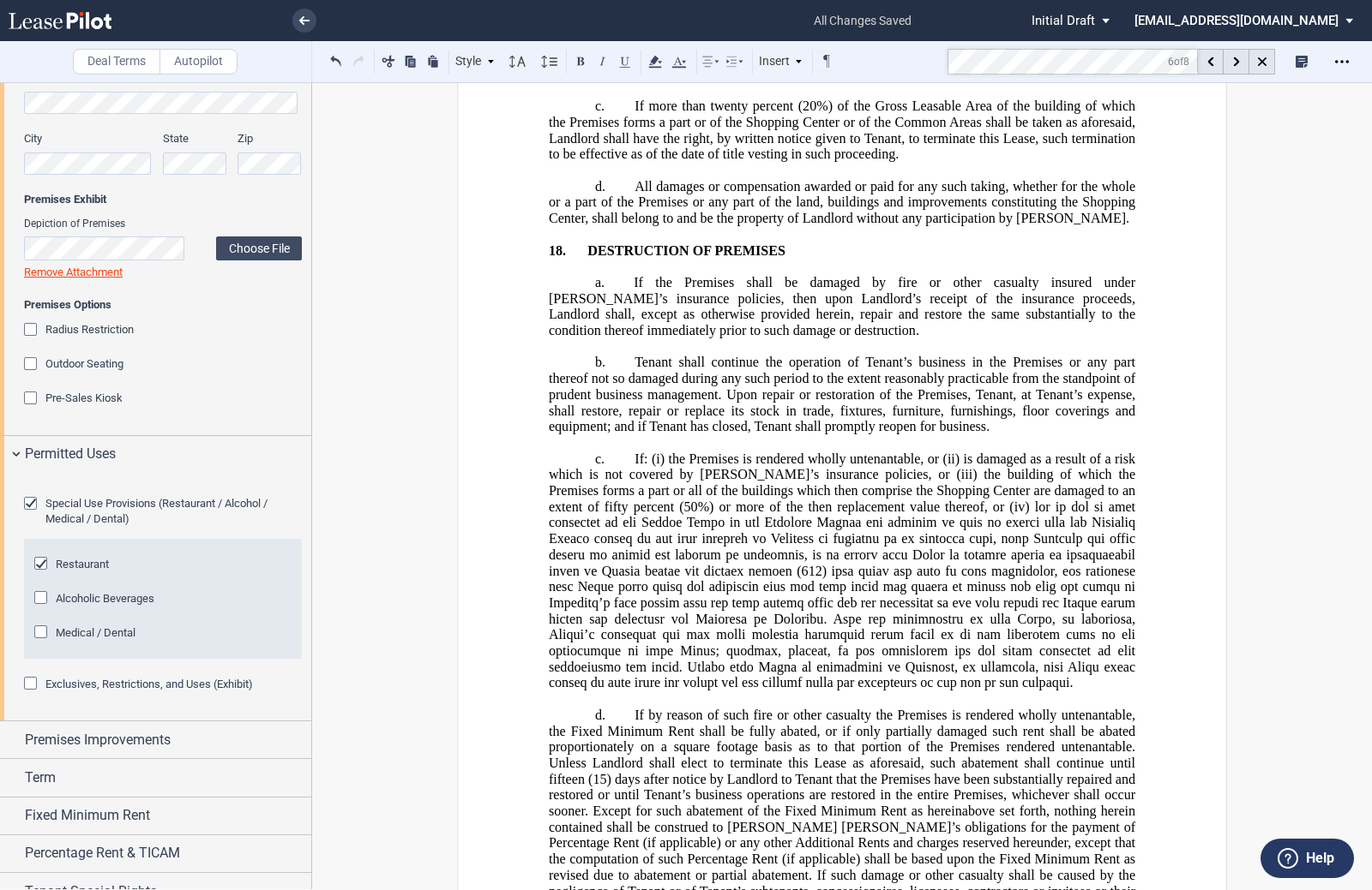
scroll to position [21433, 0]
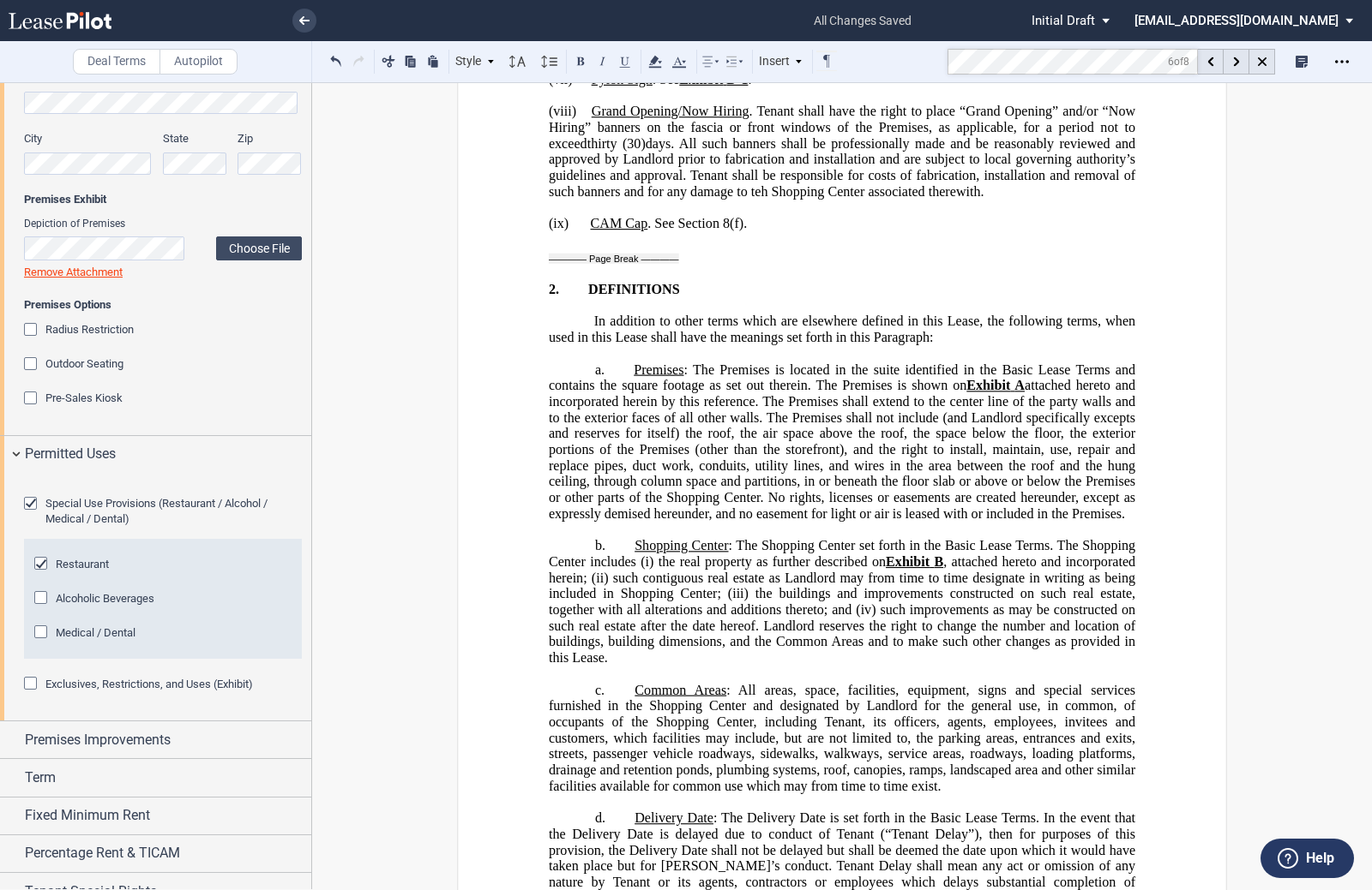
scroll to position [5362, 0]
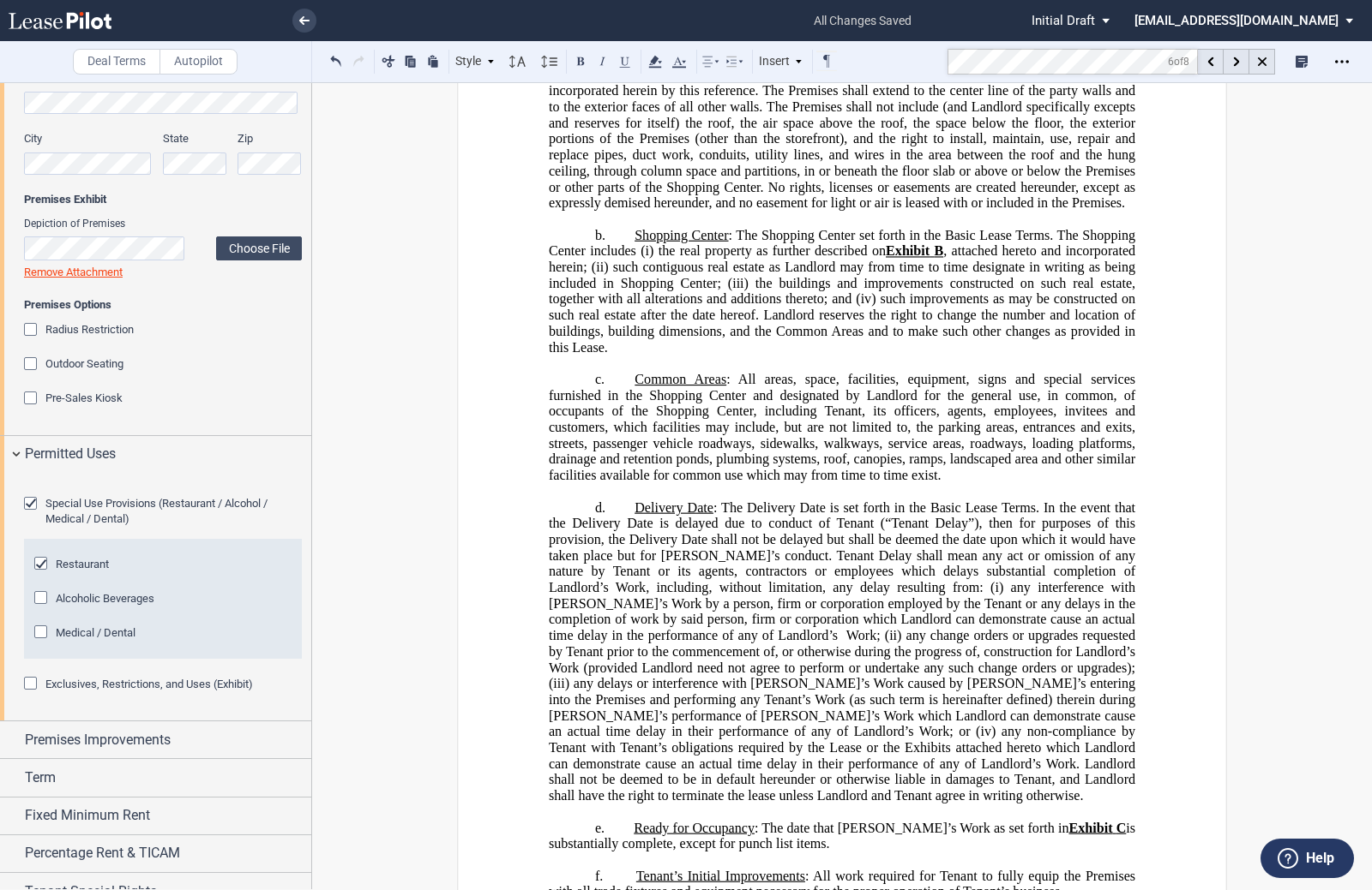
drag, startPoint x: 584, startPoint y: 510, endPoint x: 626, endPoint y: 512, distance: 42.0
click at [620, 59] on button at bounding box center [625, 61] width 21 height 21
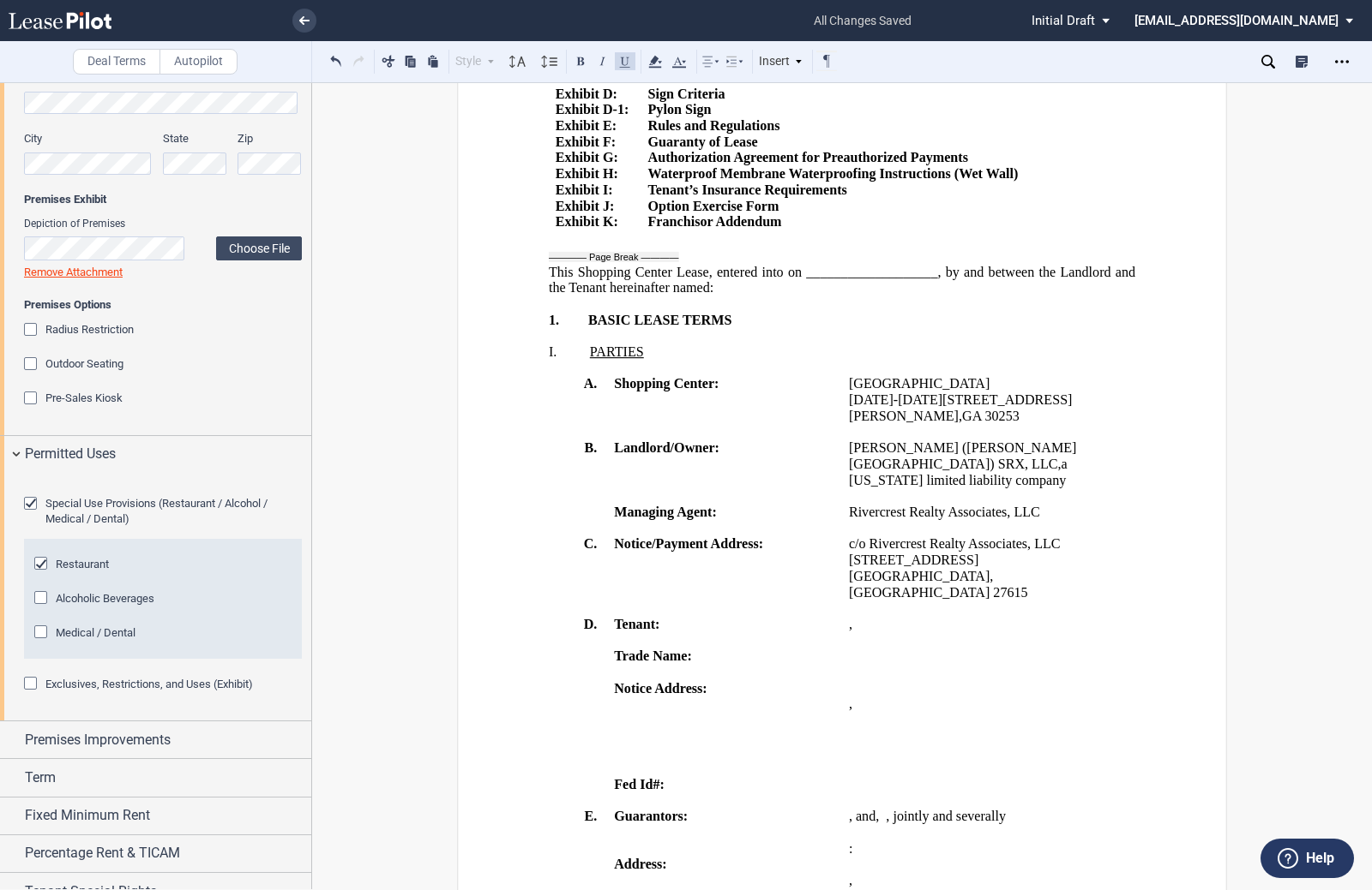
scroll to position [0, 0]
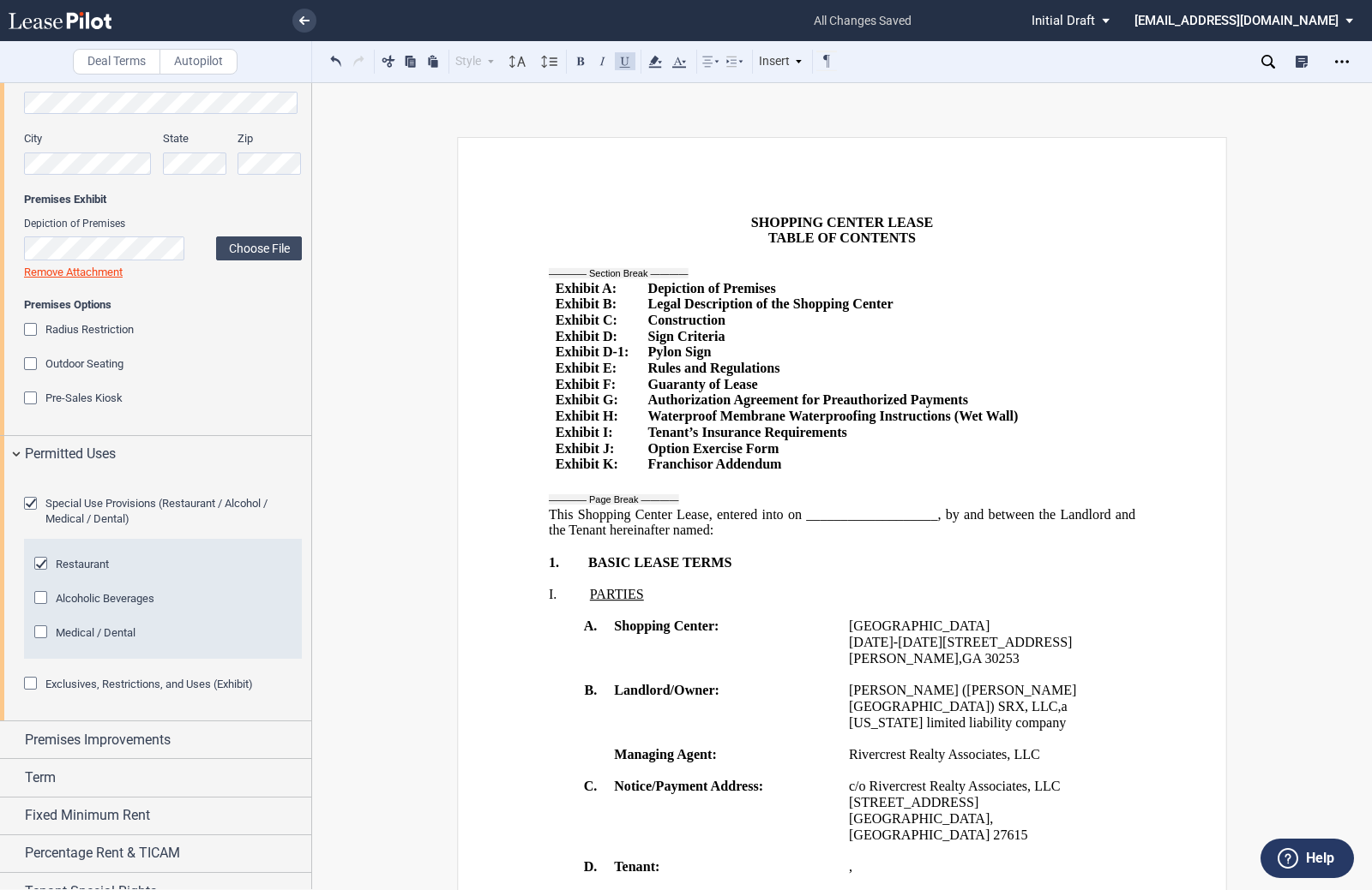
click at [770, 472] on span "Franchisor Addendum" at bounding box center [715, 464] width 134 height 15
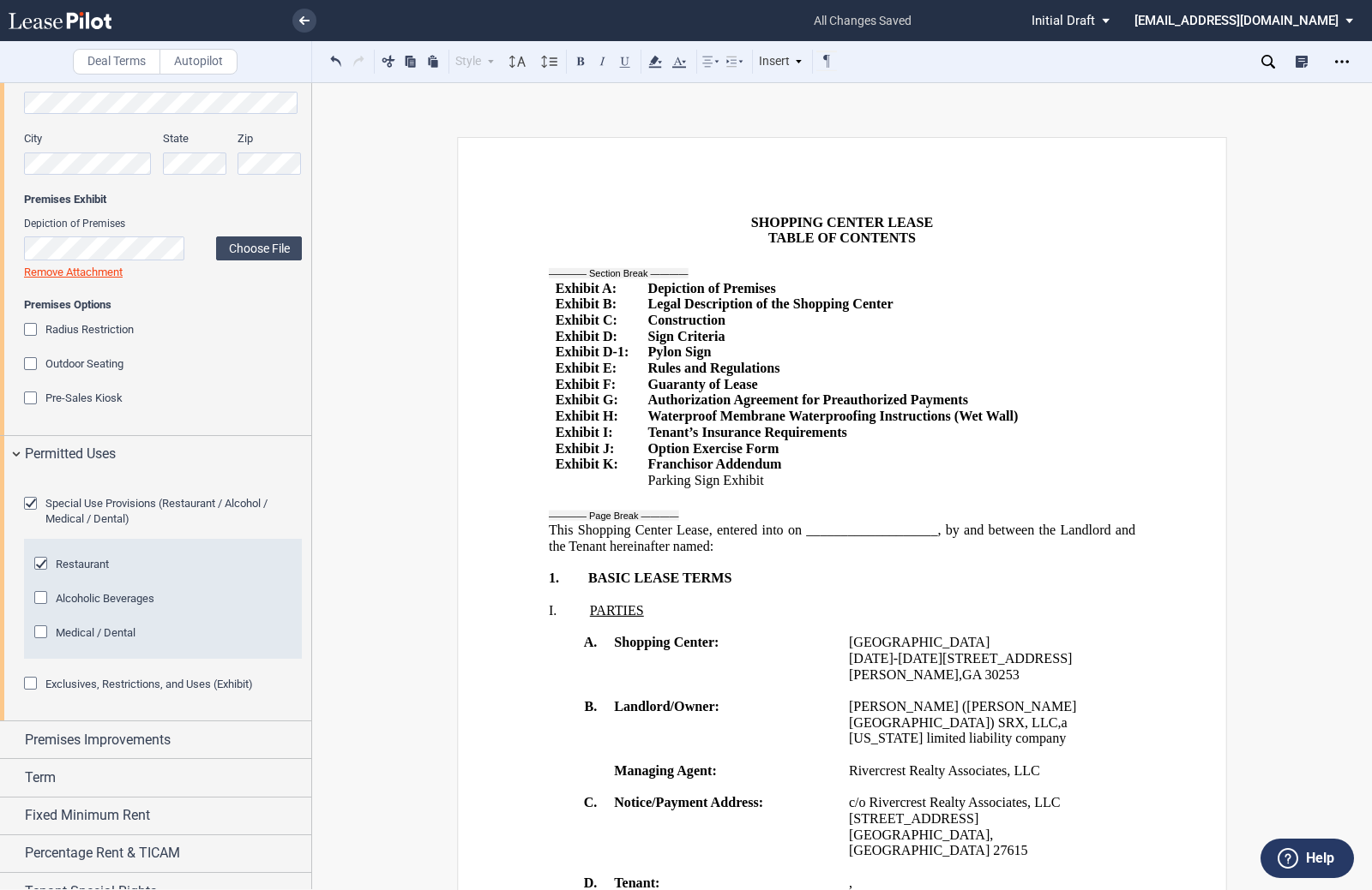
click at [551, 489] on td "Exhibit ﻿ K ﻿ :" at bounding box center [595, 473] width 93 height 32
click at [610, 473] on p "Exhibit ﻿ K ﻿ :" at bounding box center [595, 464] width 79 height 16
drag, startPoint x: 551, startPoint y: 495, endPoint x: 601, endPoint y: 498, distance: 50.1
click at [601, 489] on span "﻿Exhibit L:" at bounding box center [584, 480] width 57 height 15
click at [584, 59] on button at bounding box center [581, 61] width 21 height 21
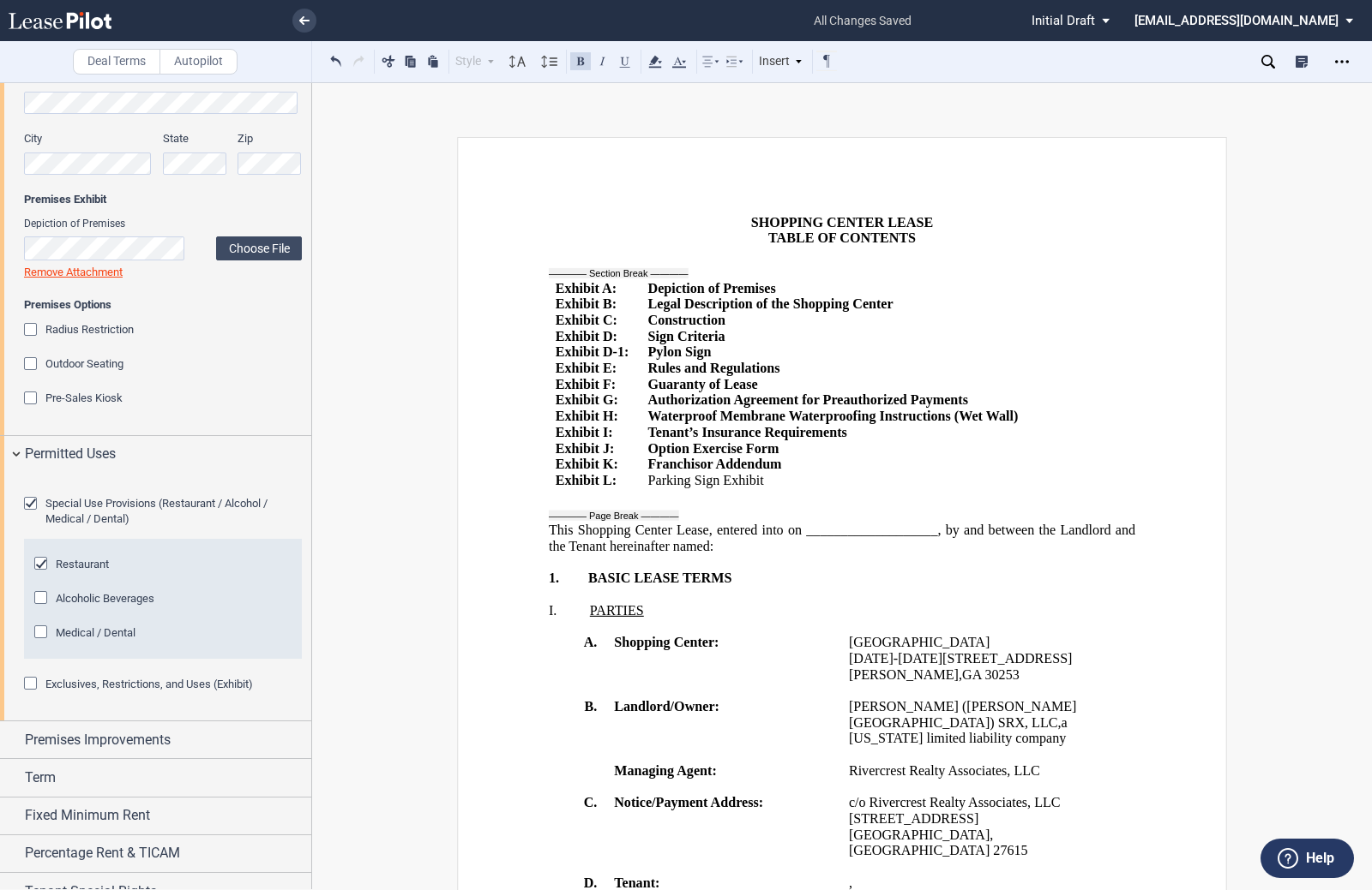
drag, startPoint x: 644, startPoint y: 495, endPoint x: 751, endPoint y: 499, distance: 107.1
click at [751, 489] on span "﻿Parking Sign Exhibit" at bounding box center [705, 480] width 116 height 15
click at [578, 56] on button at bounding box center [581, 61] width 21 height 21
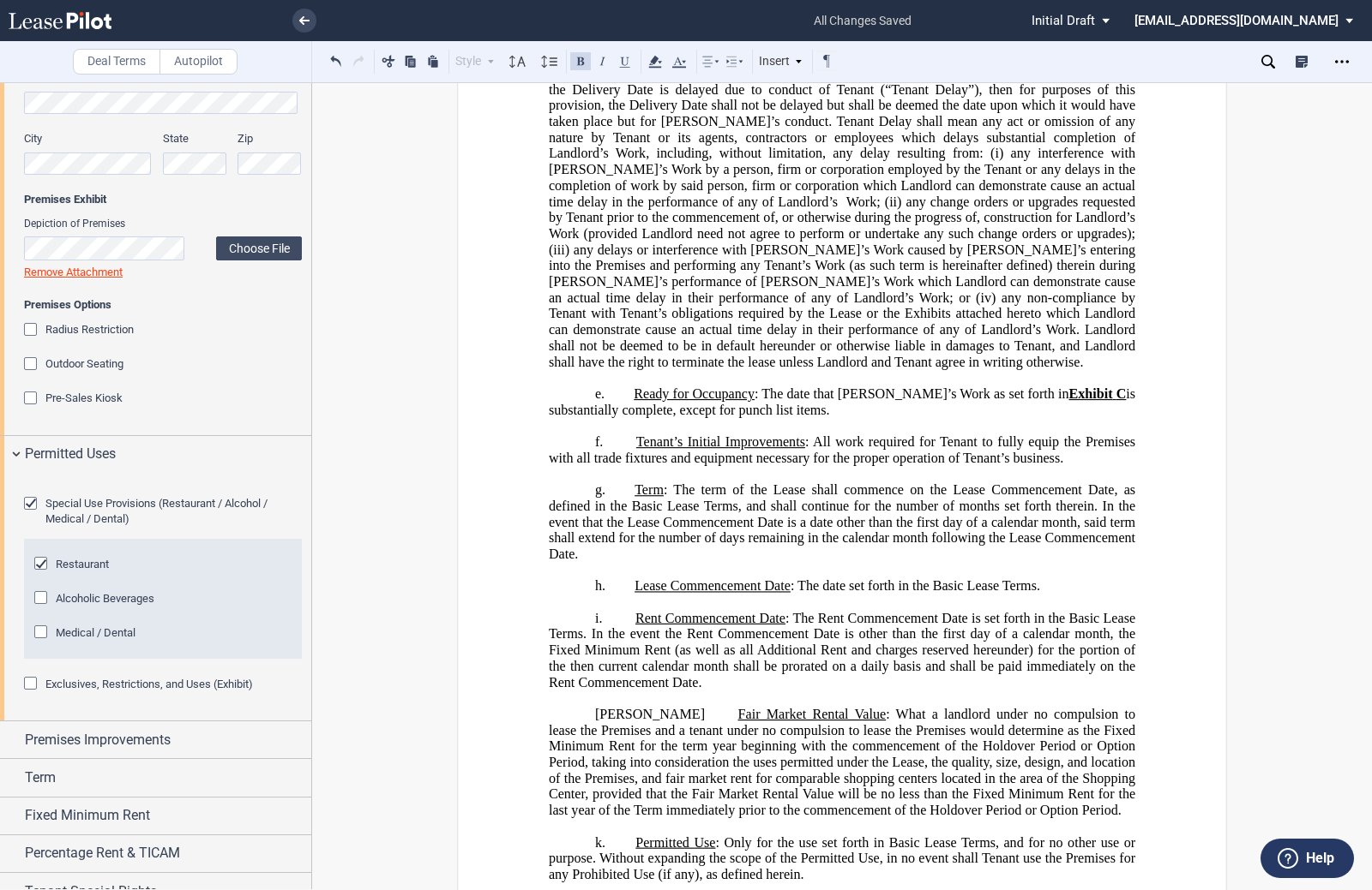
scroll to position [5485, 0]
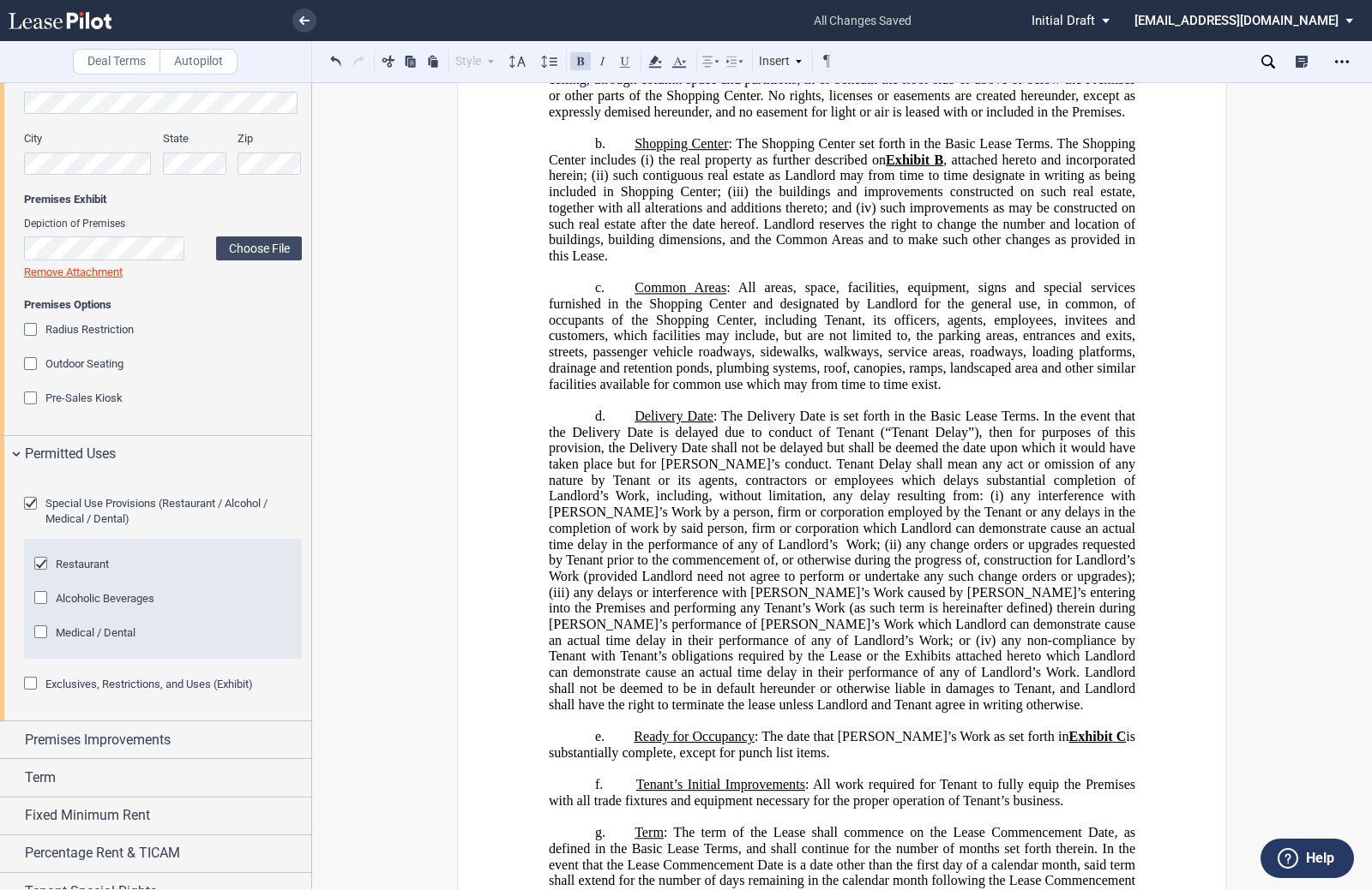
drag, startPoint x: 630, startPoint y: 442, endPoint x: 676, endPoint y: 442, distance: 46.0
click at [577, 55] on button at bounding box center [581, 61] width 21 height 21
click at [631, 59] on button at bounding box center [625, 61] width 21 height 21
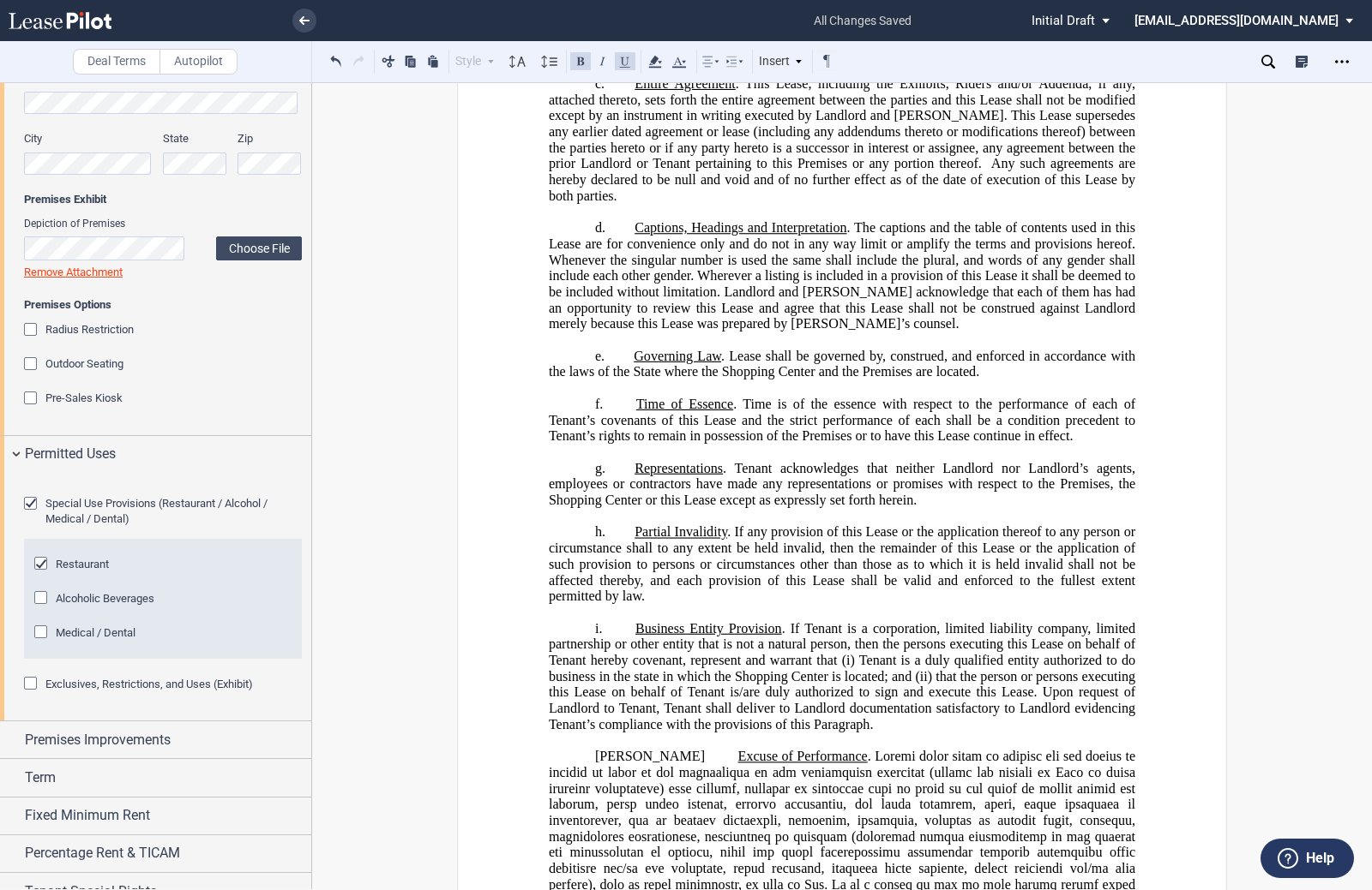
scroll to position [28814, 0]
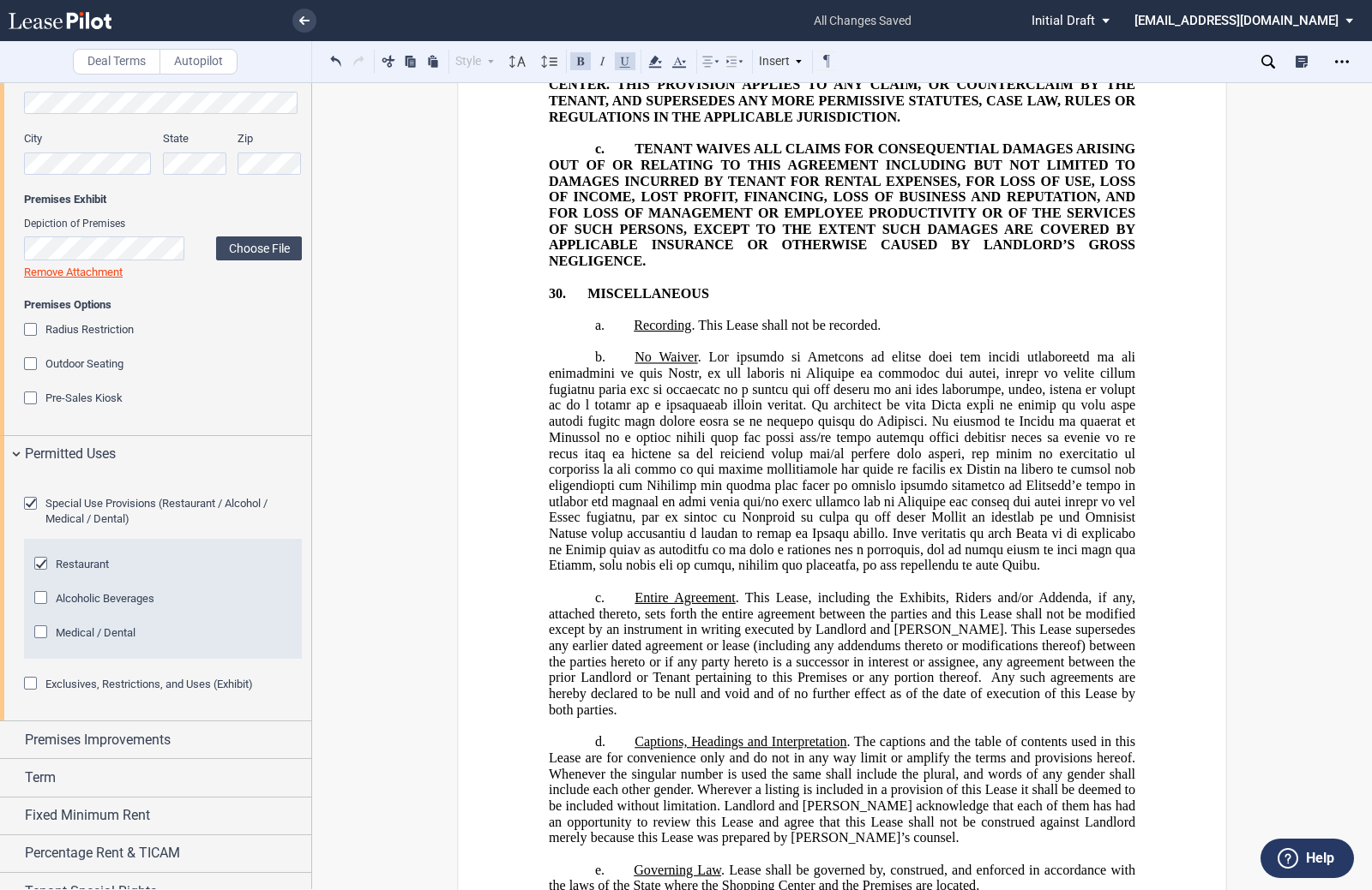
drag, startPoint x: 710, startPoint y: 257, endPoint x: 840, endPoint y: 797, distance: 555.4
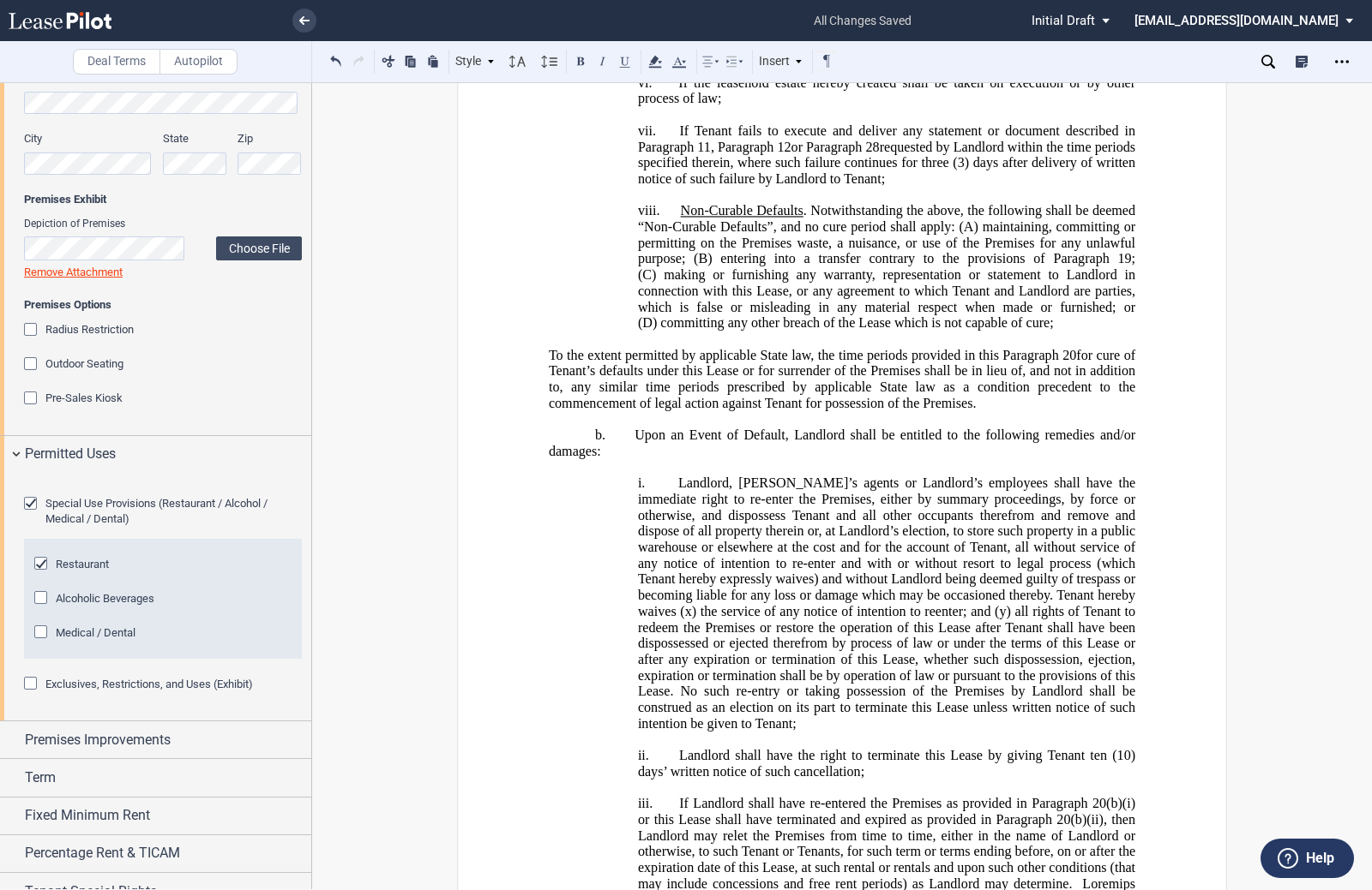
scroll to position [23501, 0]
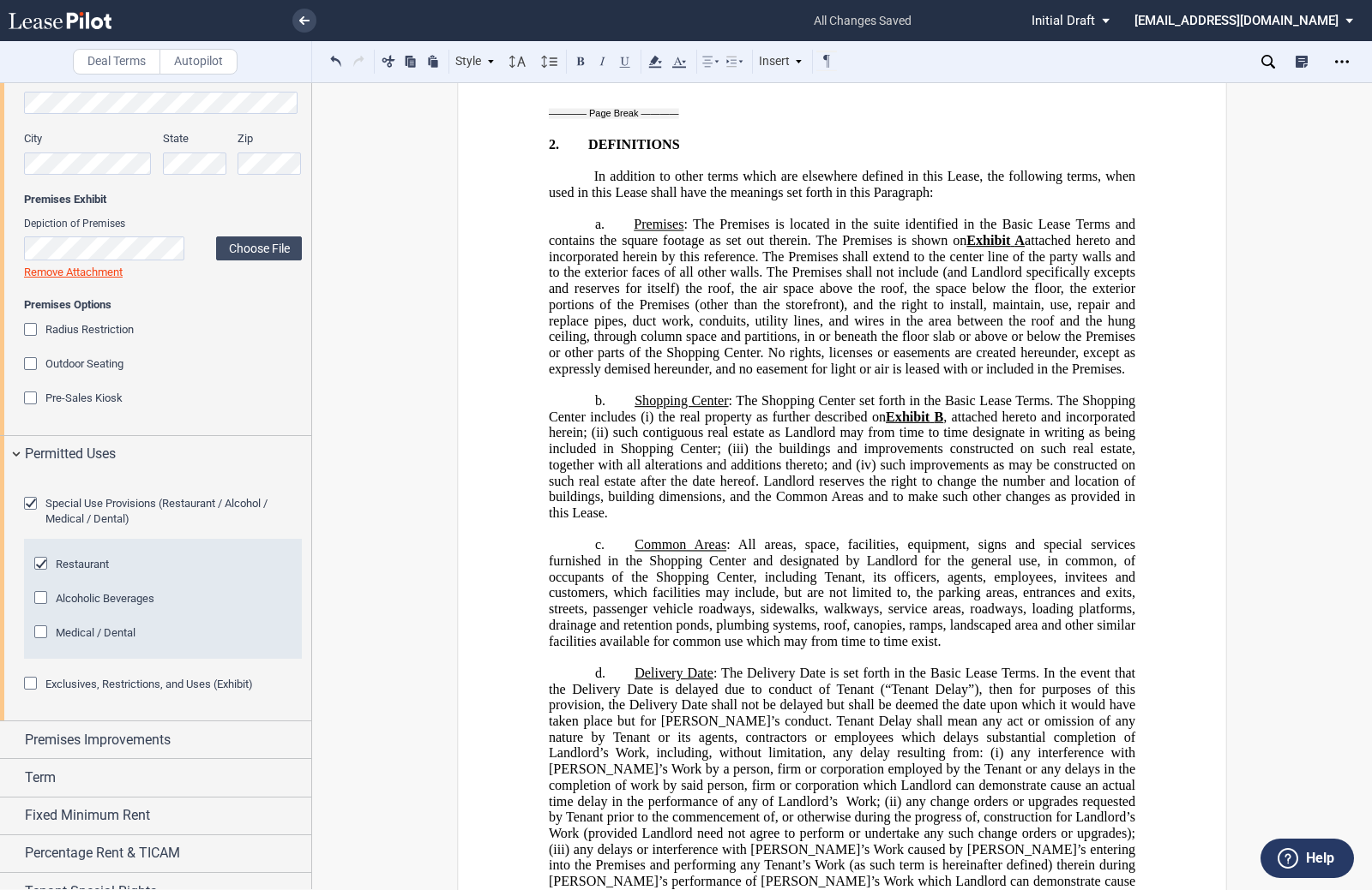
scroll to position [5485, 0]
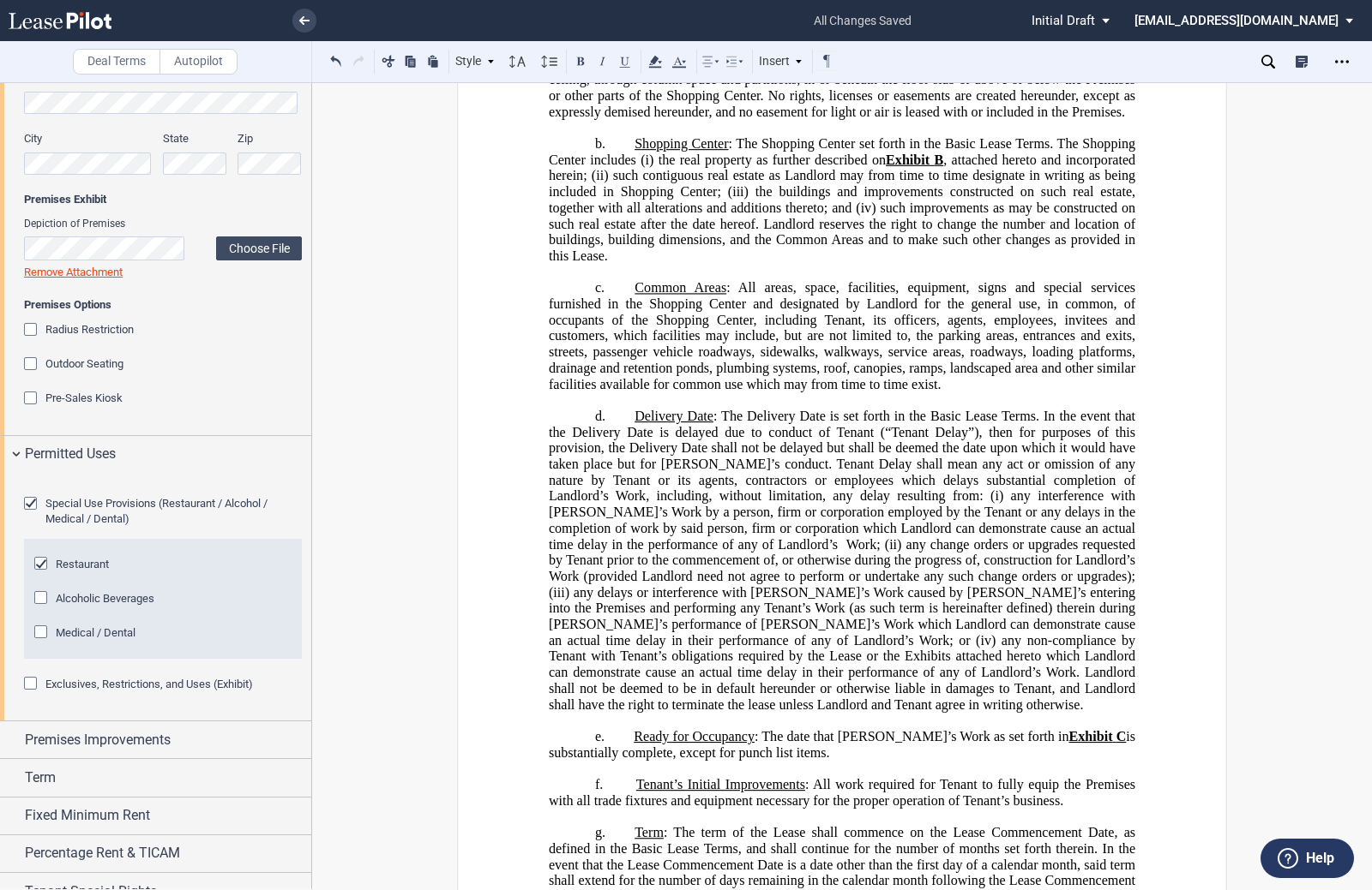
drag, startPoint x: 629, startPoint y: 443, endPoint x: 678, endPoint y: 442, distance: 49.0
click at [626, 56] on button at bounding box center [625, 61] width 21 height 21
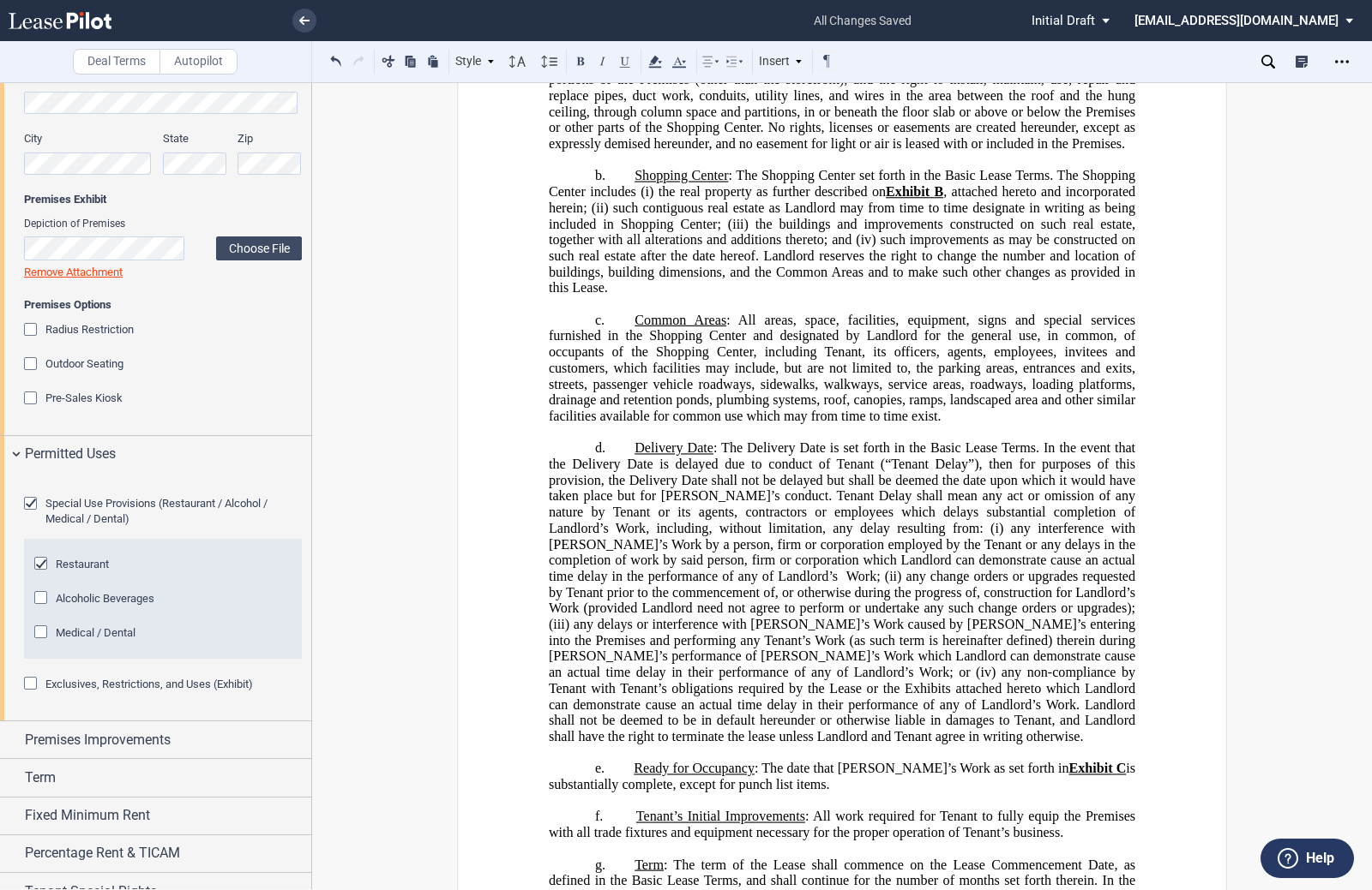
drag, startPoint x: 584, startPoint y: 458, endPoint x: 649, endPoint y: 456, distance: 65.0
drag, startPoint x: 620, startPoint y: 54, endPoint x: 686, endPoint y: 141, distance: 109.2
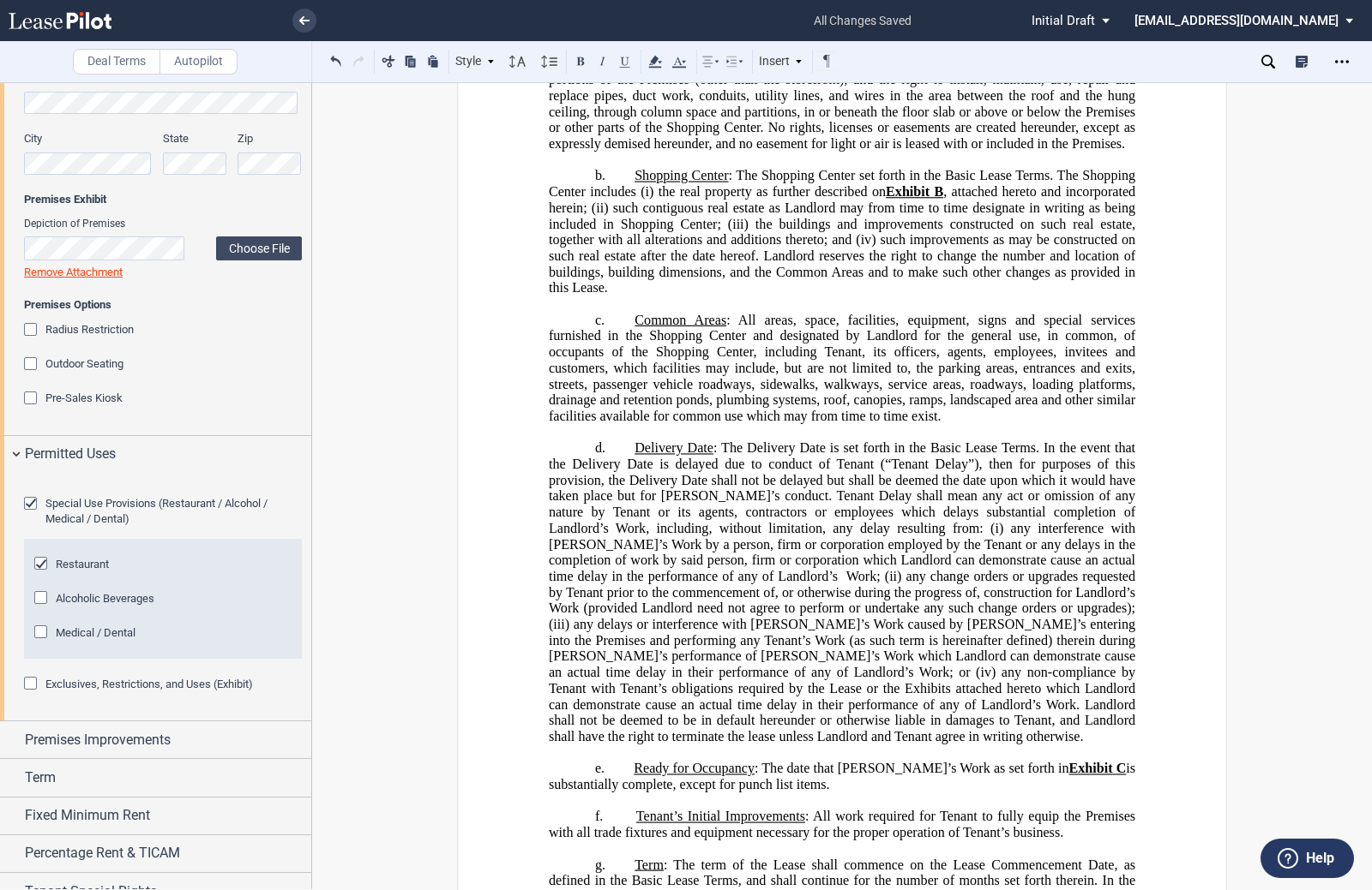
click at [621, 54] on button at bounding box center [625, 61] width 21 height 21
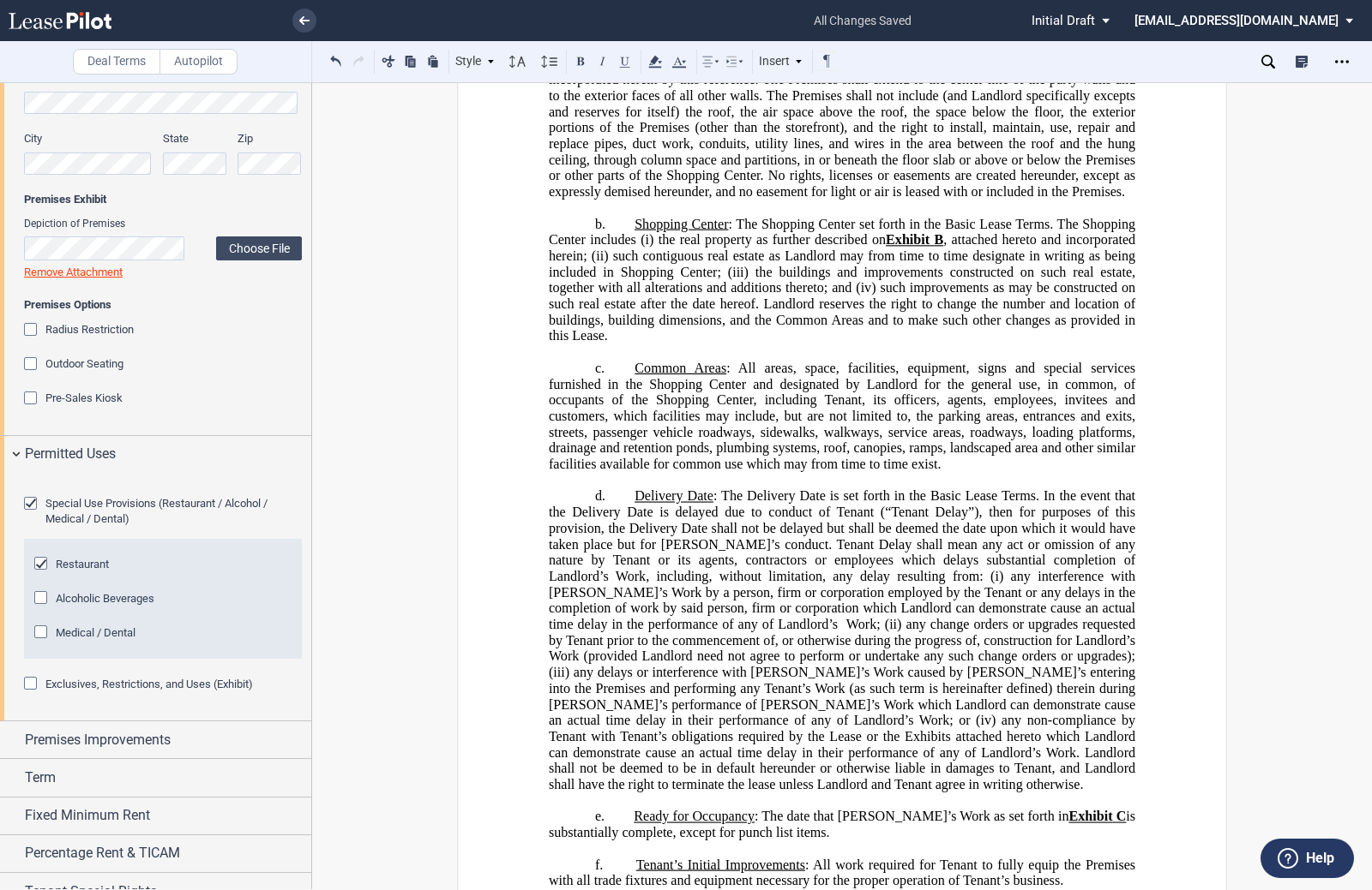
drag, startPoint x: 584, startPoint y: 508, endPoint x: 773, endPoint y: 512, distance: 189.0
click at [624, 63] on button at bounding box center [625, 61] width 21 height 21
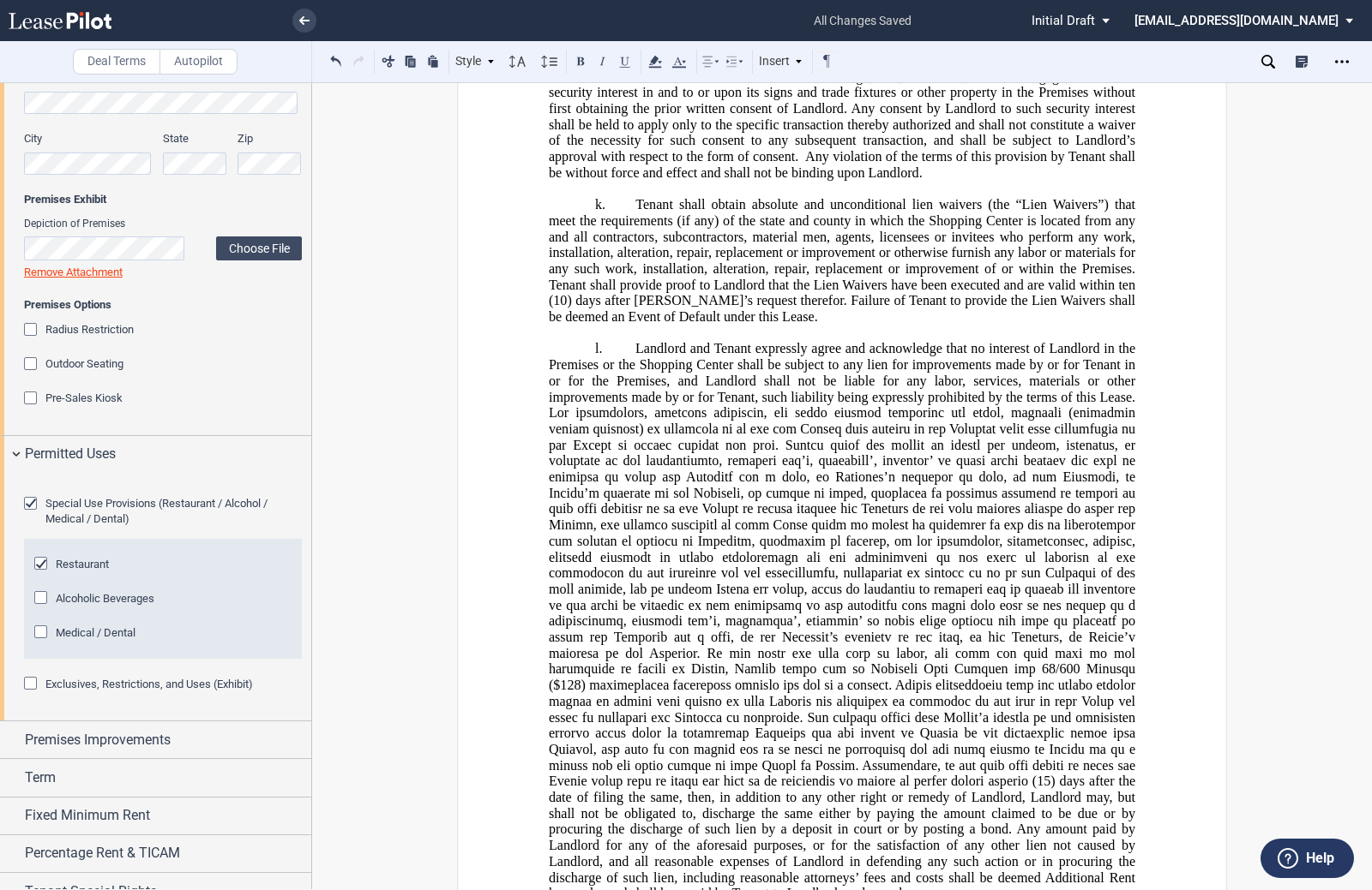
scroll to position [16135, 0]
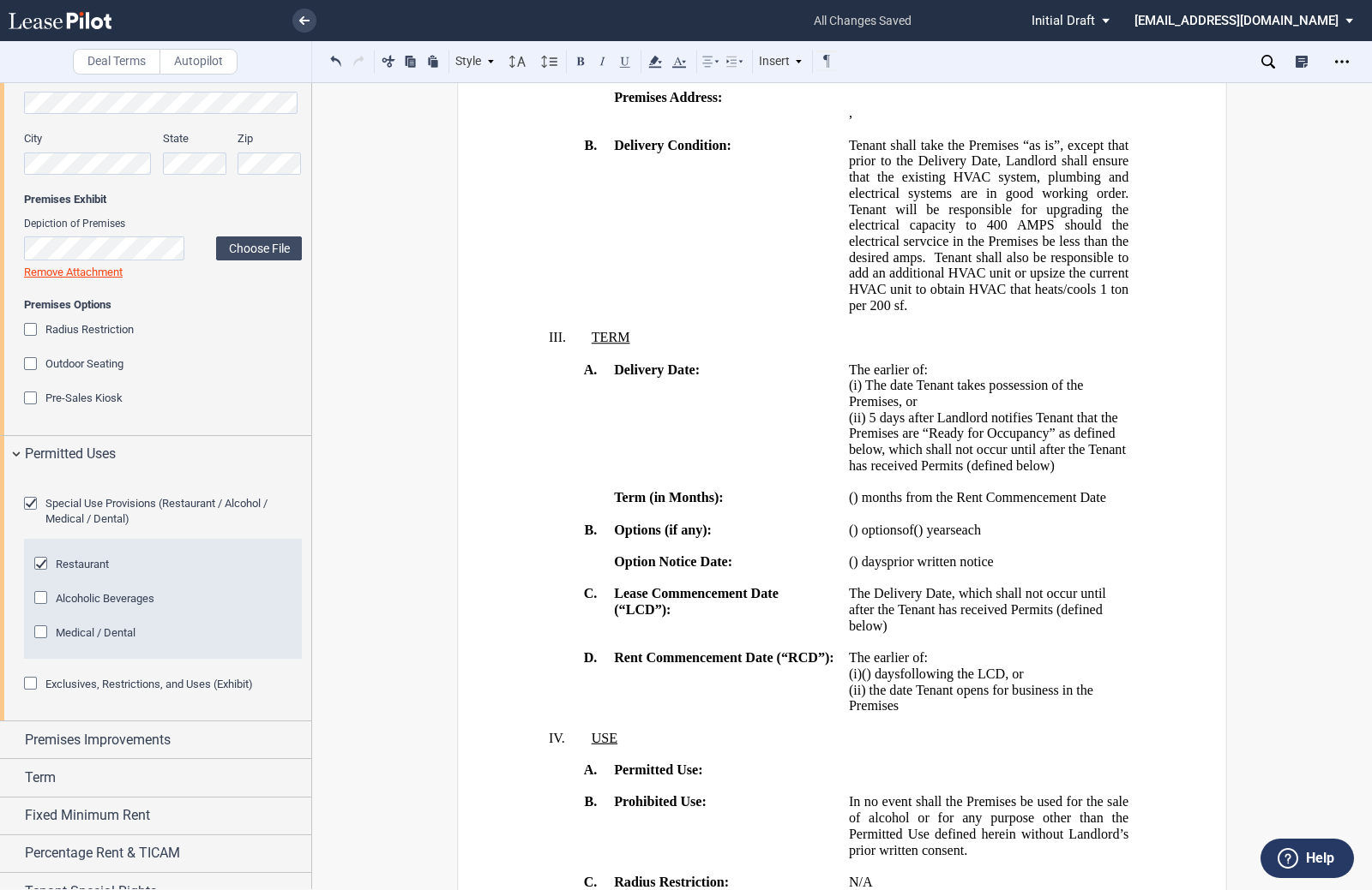
scroll to position [1181, 0]
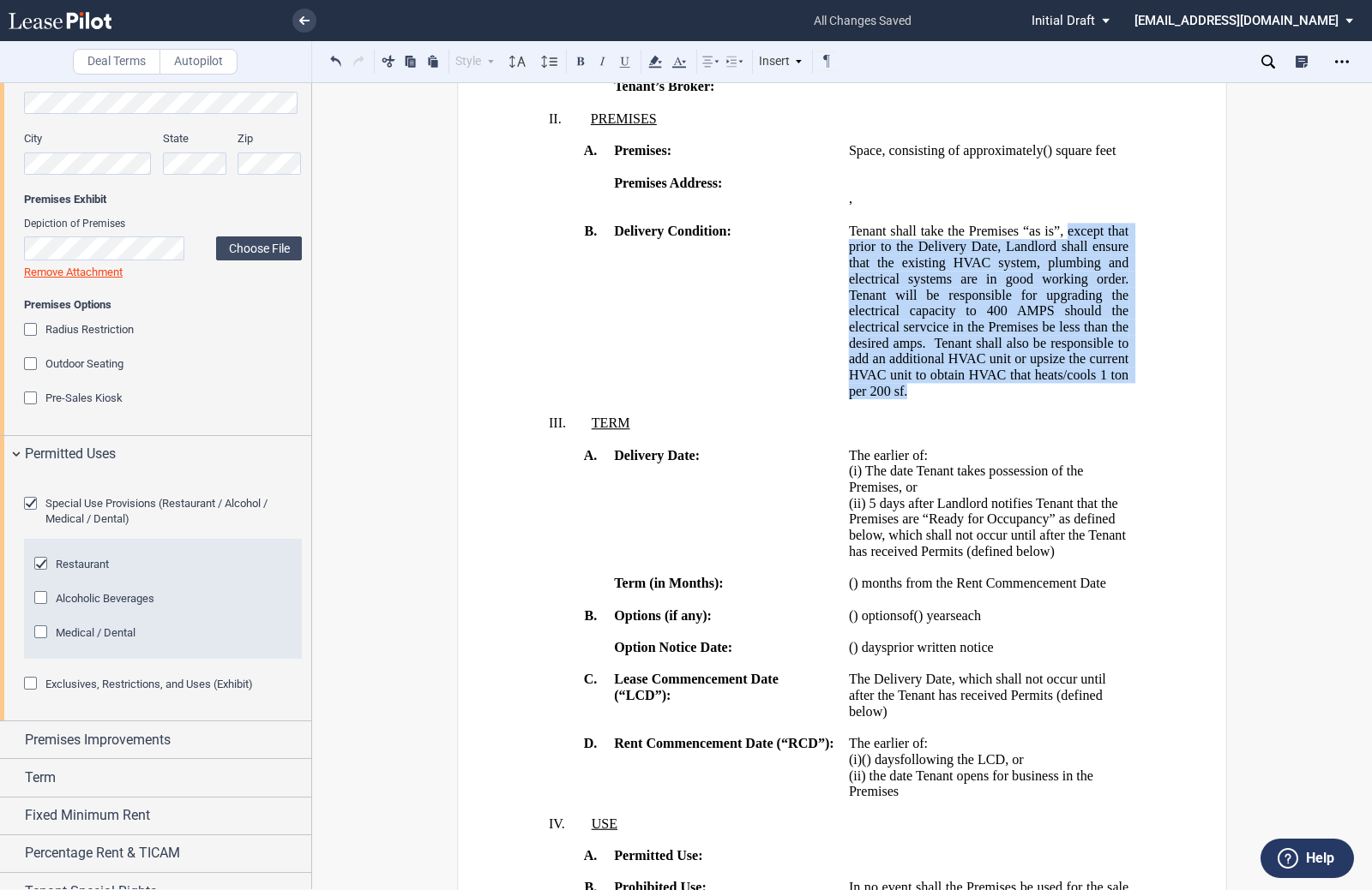
drag, startPoint x: 1059, startPoint y: 369, endPoint x: 1063, endPoint y: 542, distance: 173.0
click at [1063, 399] on p "Tenant shall take the Premises “as is”, except that prior to the Delivery Date,…" at bounding box center [989, 311] width 279 height 176
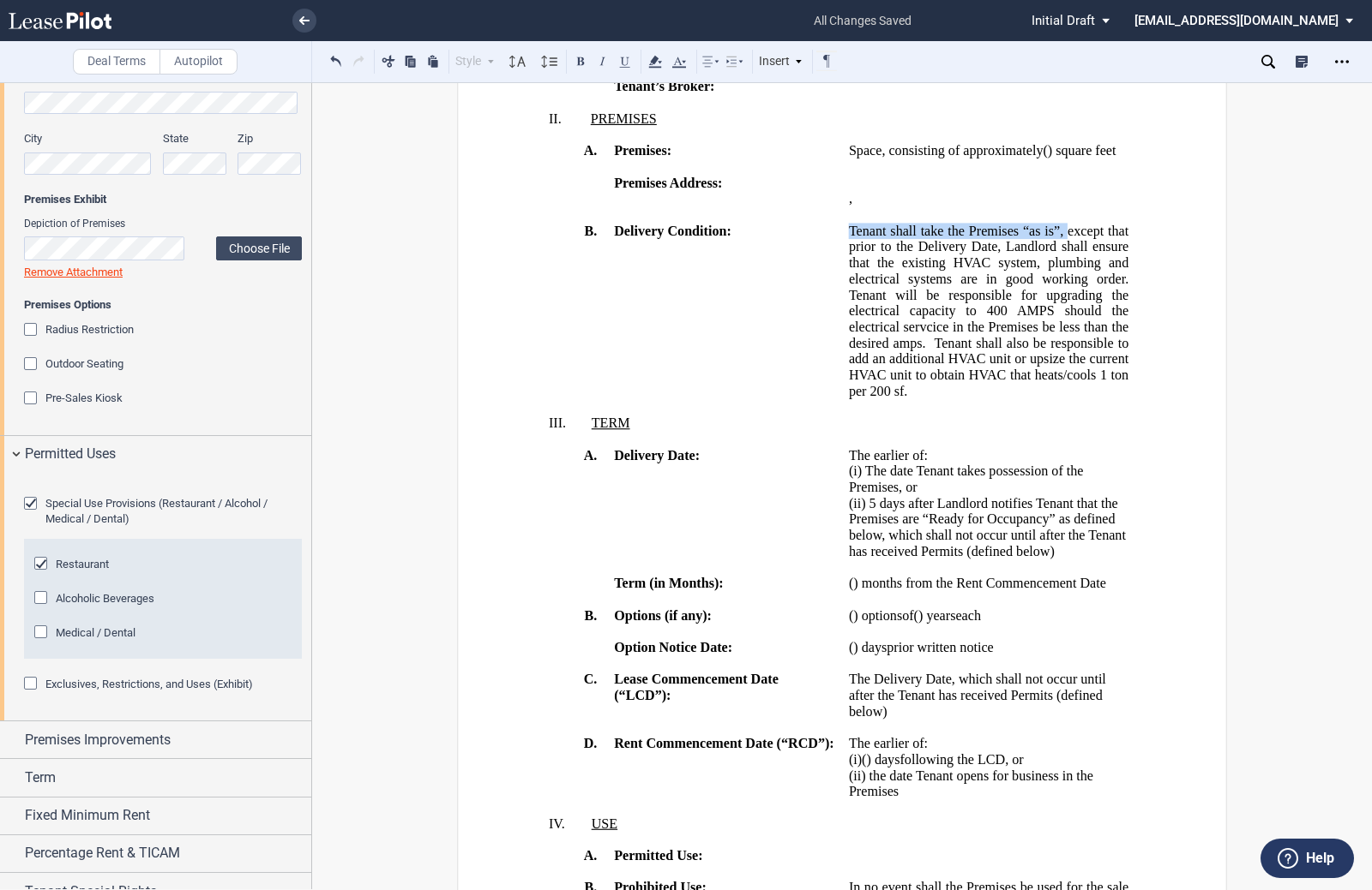
copy span "Tenant shall take the Premises “as is”,"
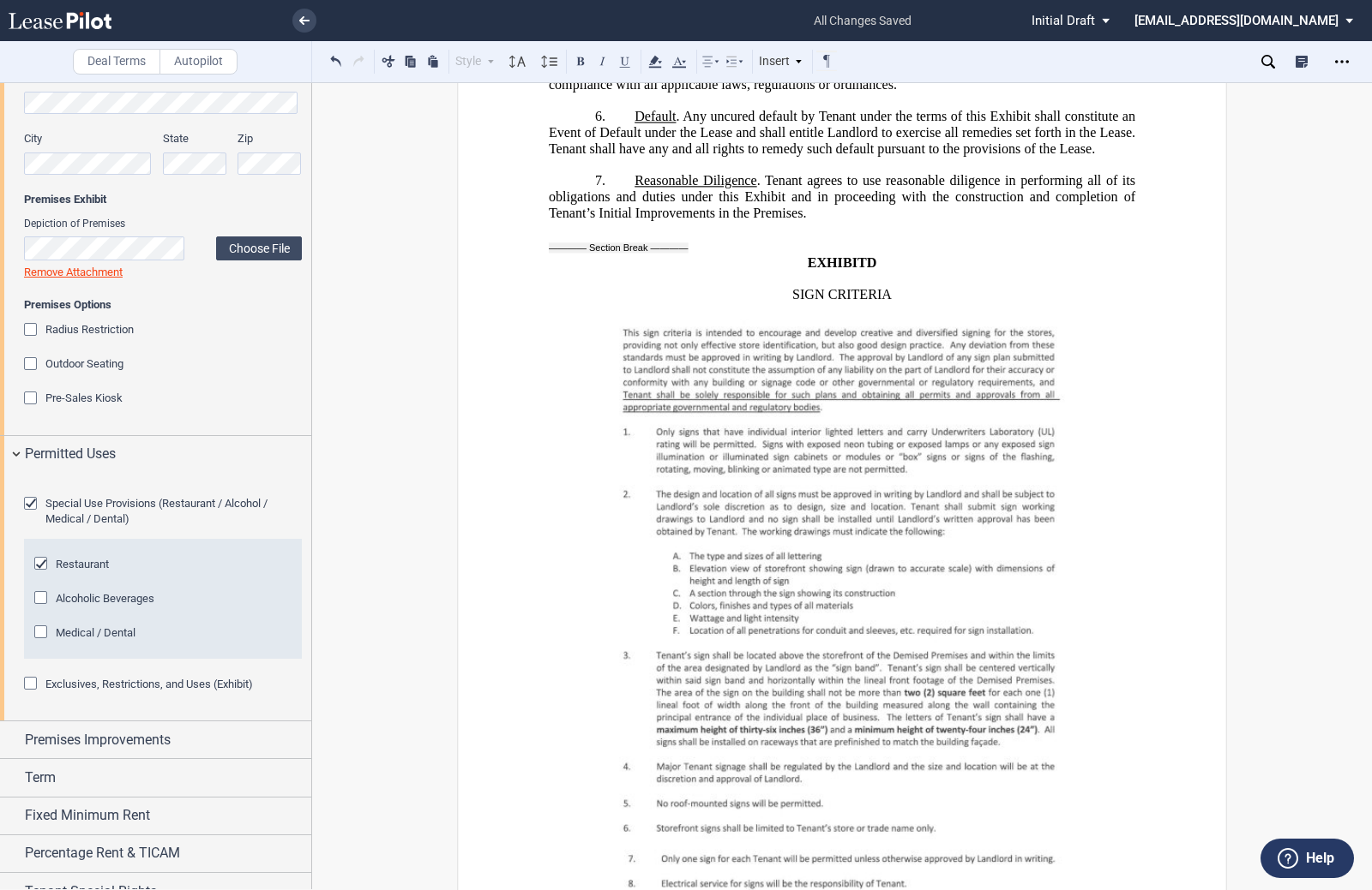
scroll to position [33998, 0]
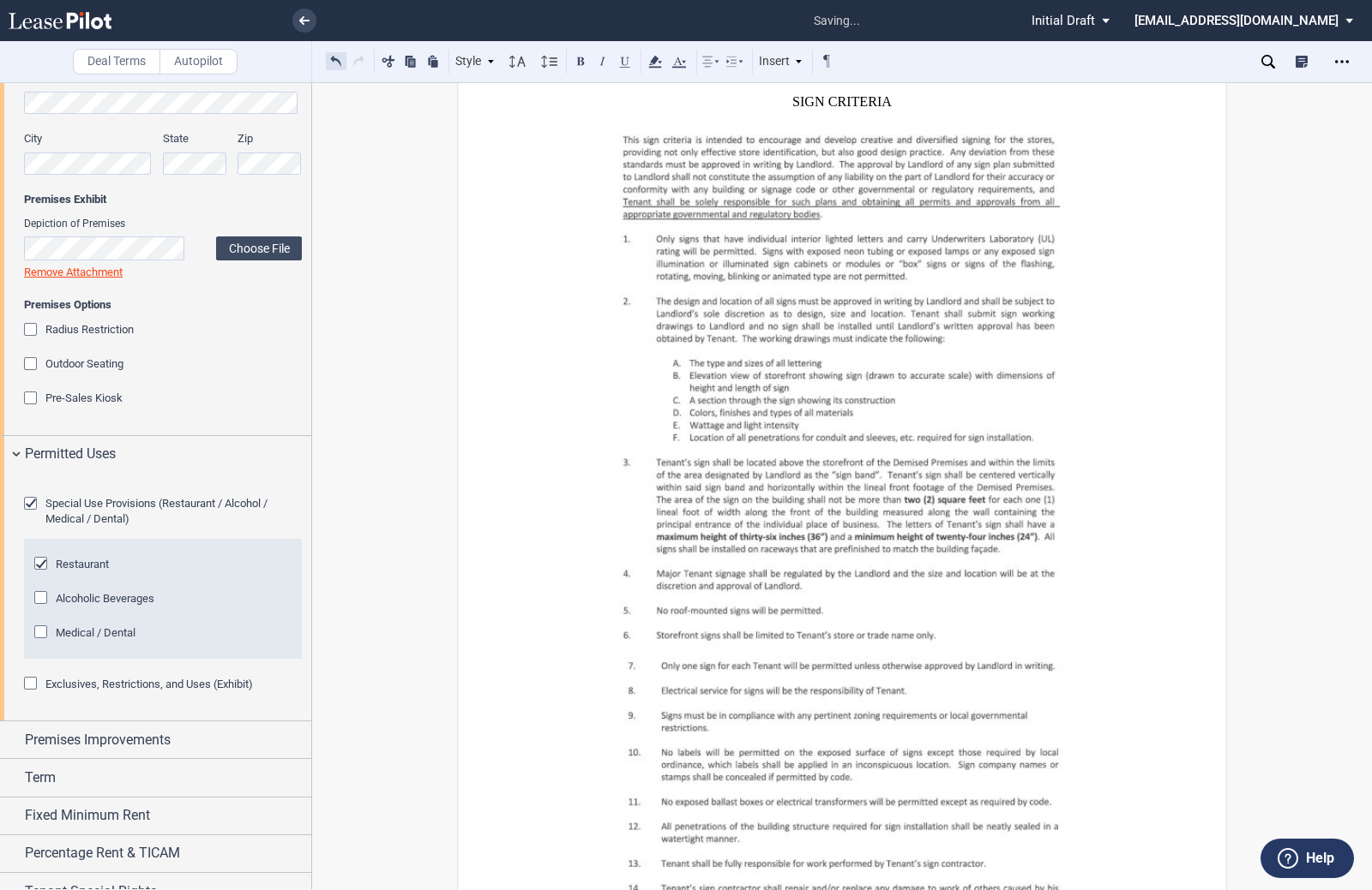
click at [332, 60] on button at bounding box center [336, 61] width 21 height 21
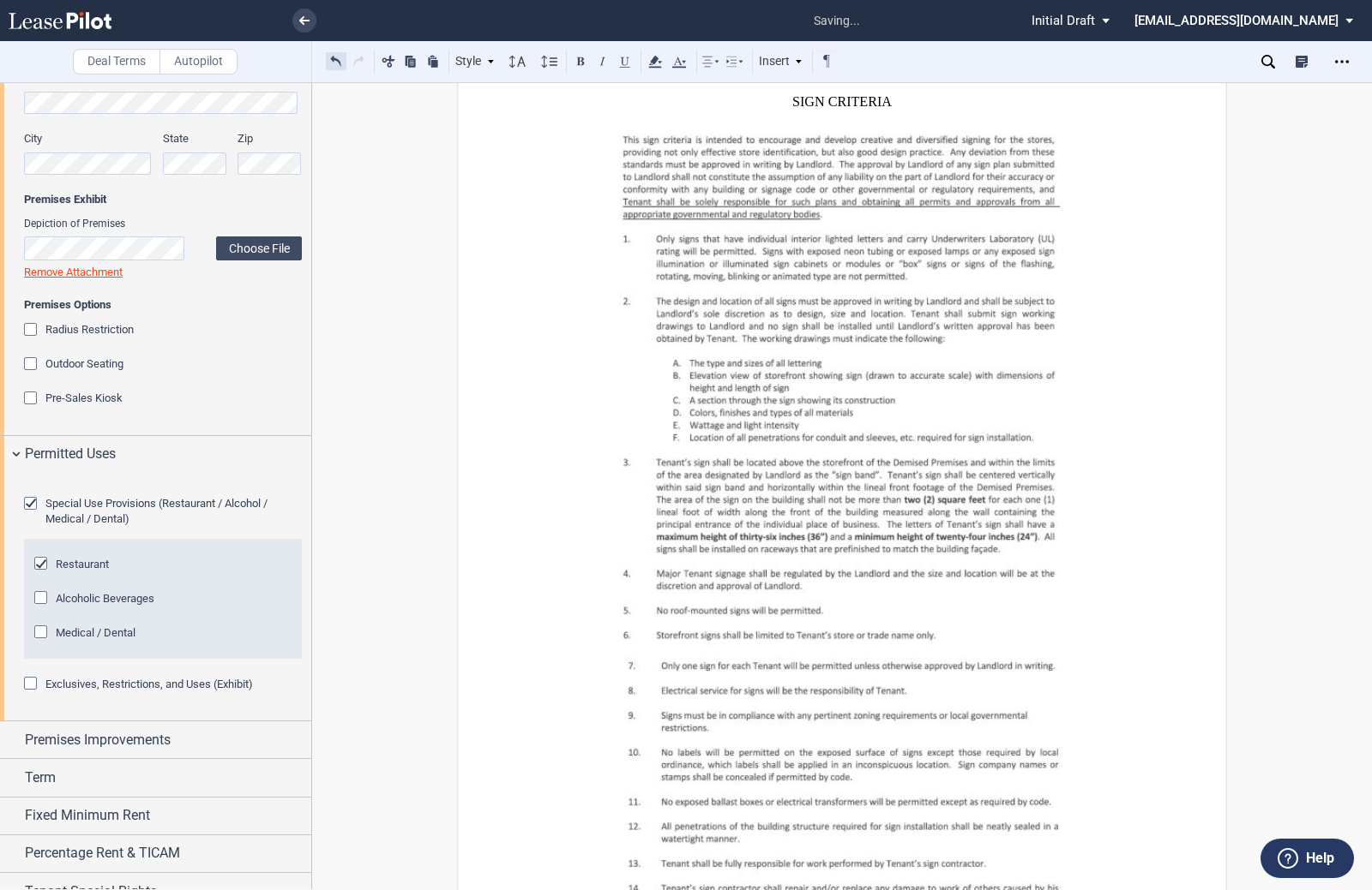
click at [330, 60] on button at bounding box center [336, 61] width 21 height 21
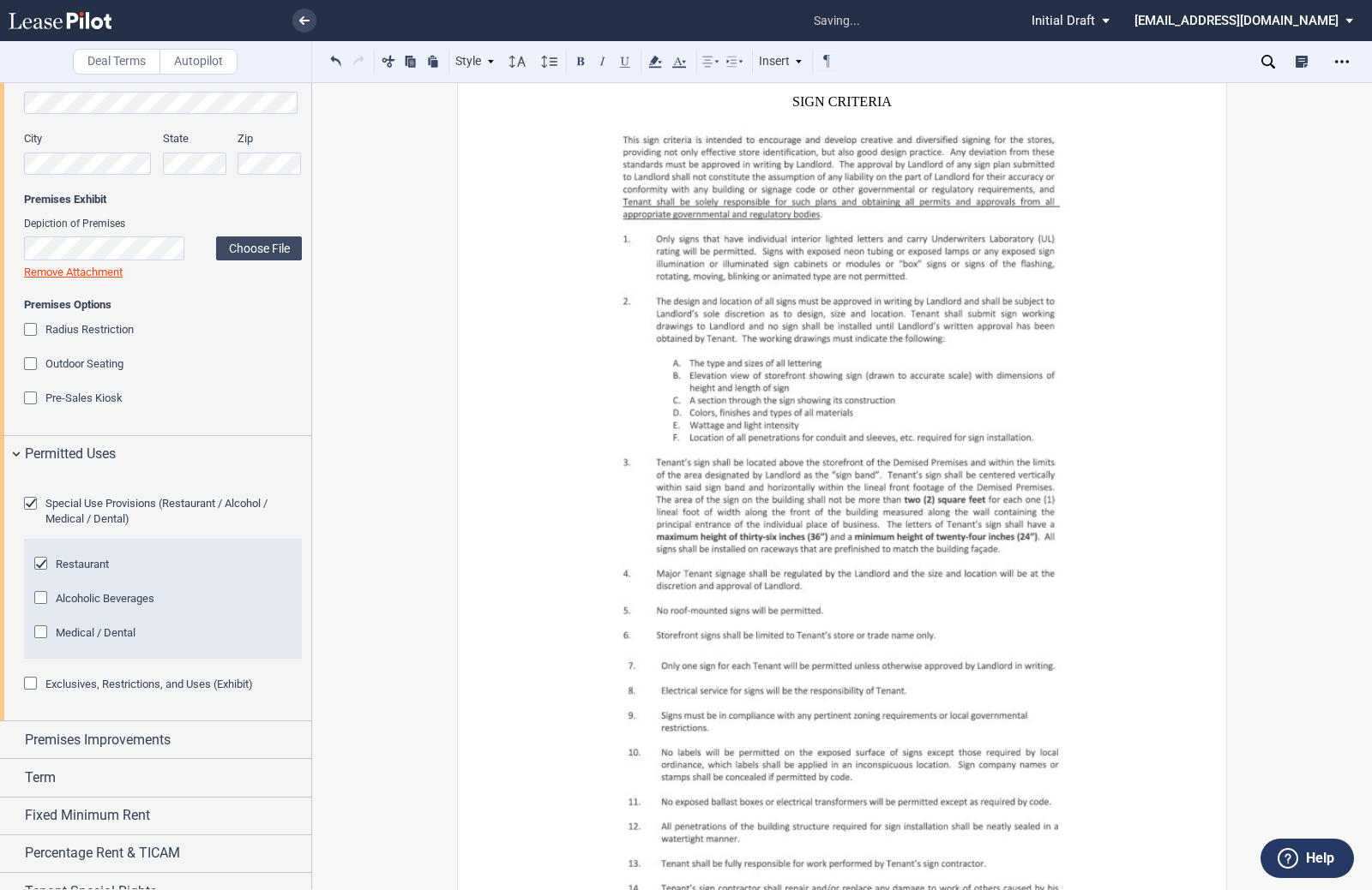
scroll to position [34170, 0]
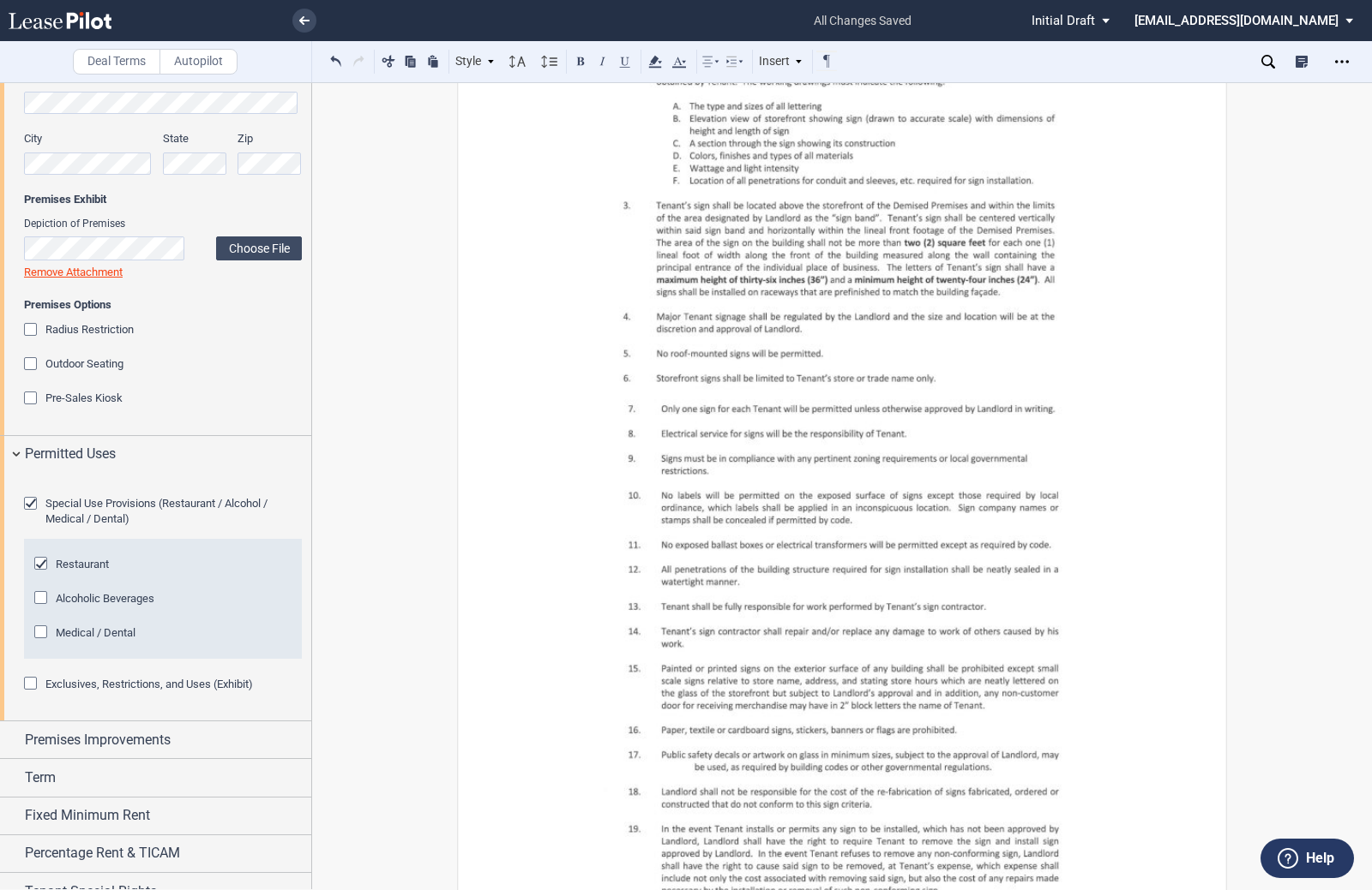
drag, startPoint x: 825, startPoint y: 462, endPoint x: 854, endPoint y: 431, distance: 42.4
